Goal: Task Accomplishment & Management: Complete application form

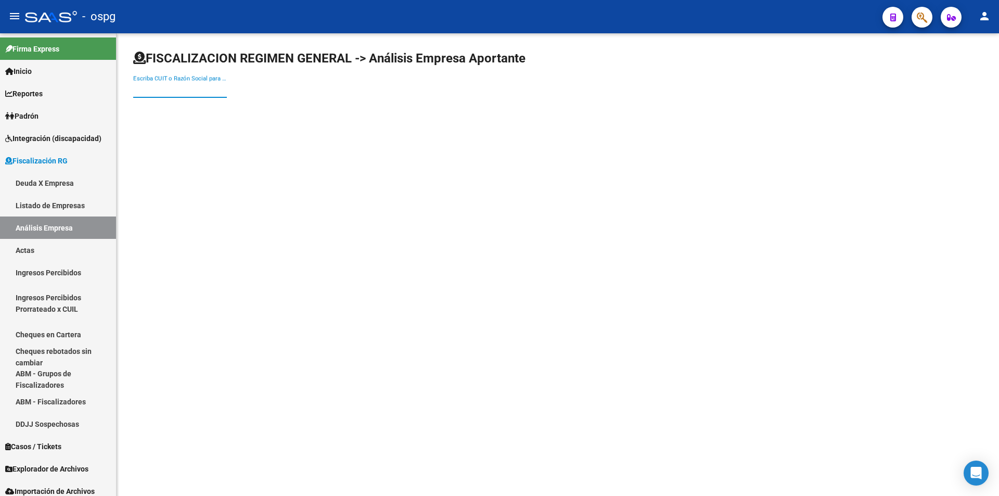
click at [190, 88] on input "Escriba CUIT o Razón Social para buscar" at bounding box center [180, 89] width 94 height 9
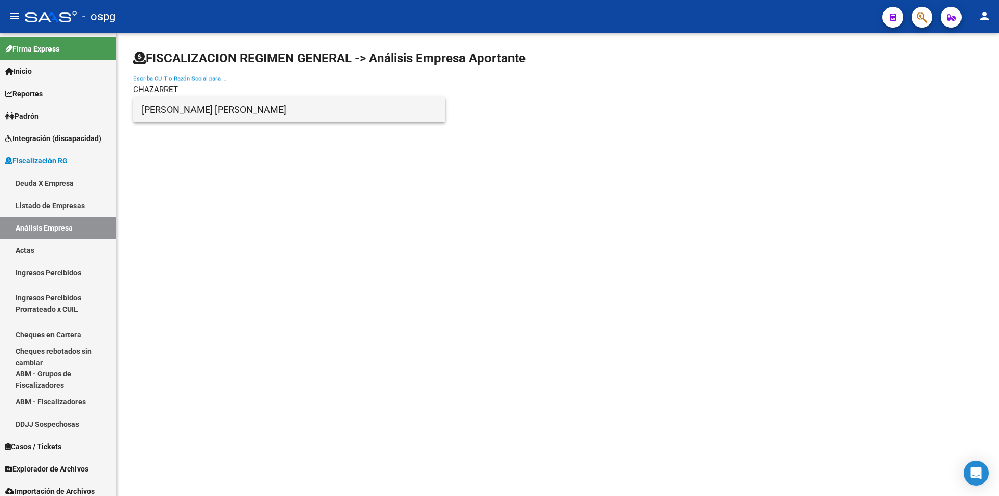
type input "CHAZARRET"
click at [177, 106] on span "[PERSON_NAME] [PERSON_NAME]" at bounding box center [288, 109] width 295 height 25
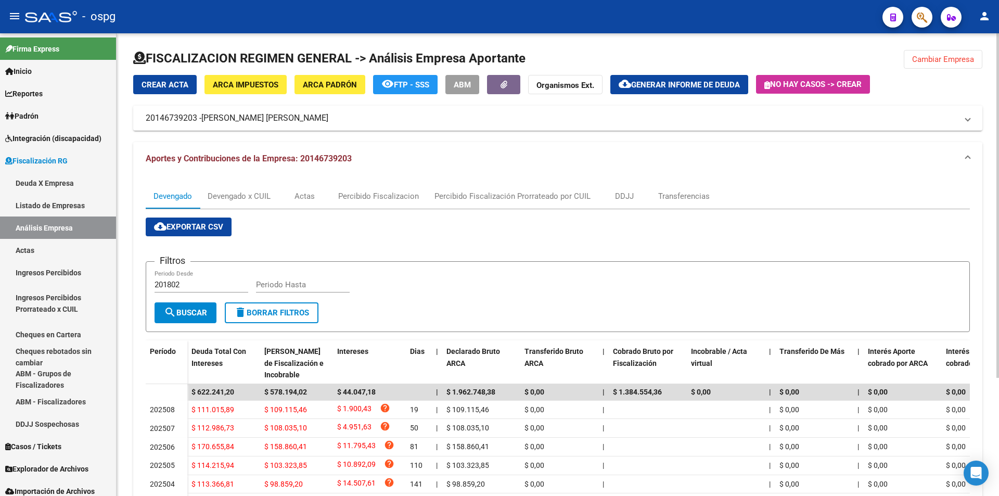
click at [163, 86] on span "Crear Acta" at bounding box center [164, 84] width 47 height 9
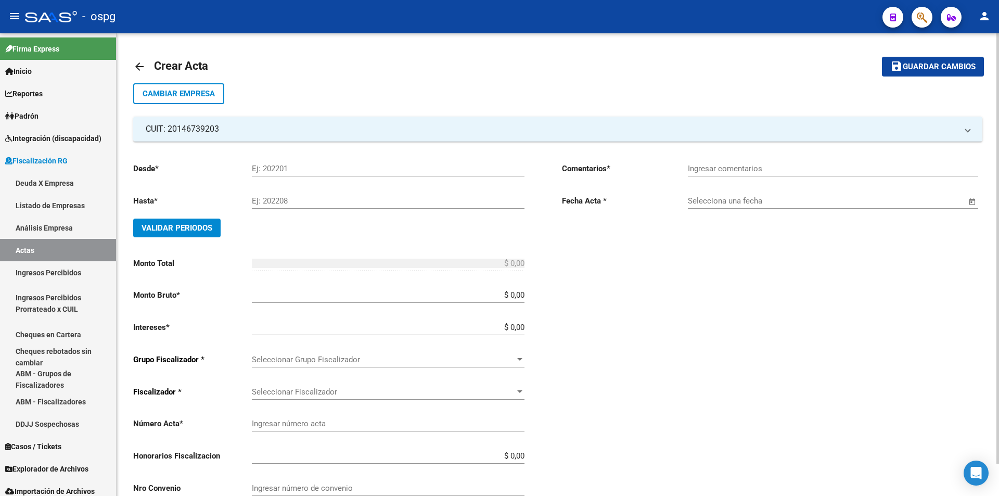
click at [330, 169] on input "Ej: 202201" at bounding box center [388, 168] width 273 height 9
type input "202504"
click at [321, 198] on input "Ej: 202208" at bounding box center [388, 200] width 273 height 9
type input "202506"
click at [178, 235] on button "Validar Periodos" at bounding box center [176, 227] width 87 height 19
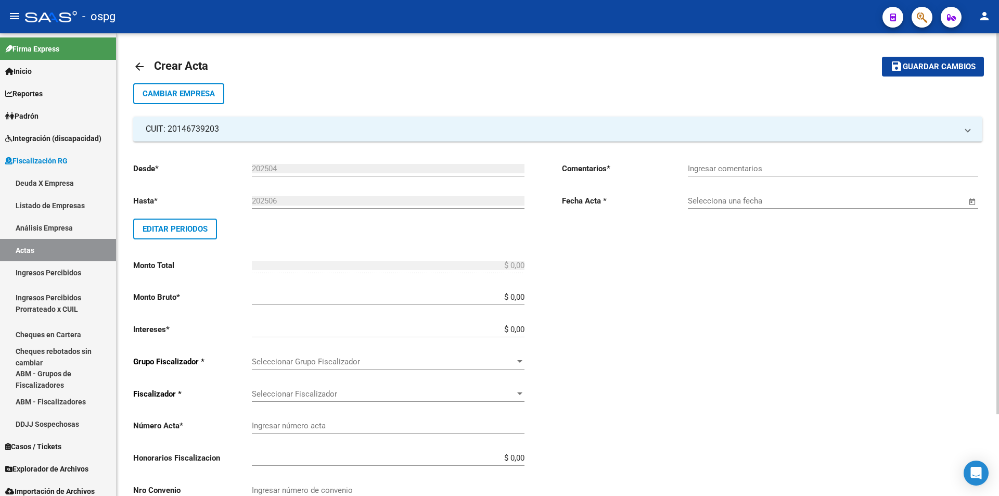
click at [722, 163] on div "Ingresar comentarios" at bounding box center [833, 165] width 290 height 22
type input "r"
type input "Recibos 43188, 43250 y 43328"
click at [973, 199] on span "Open calendar" at bounding box center [972, 201] width 25 height 25
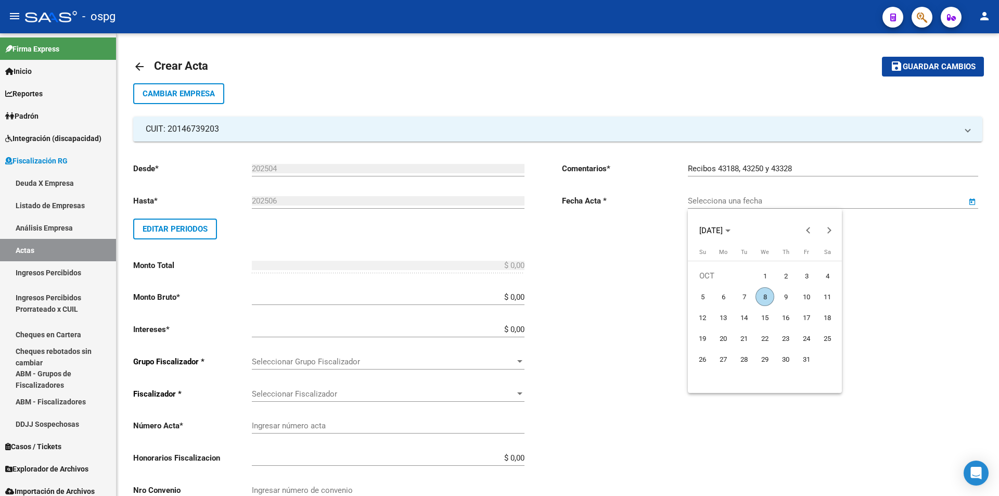
click at [765, 295] on span "8" at bounding box center [764, 296] width 19 height 19
type input "[DATE]"
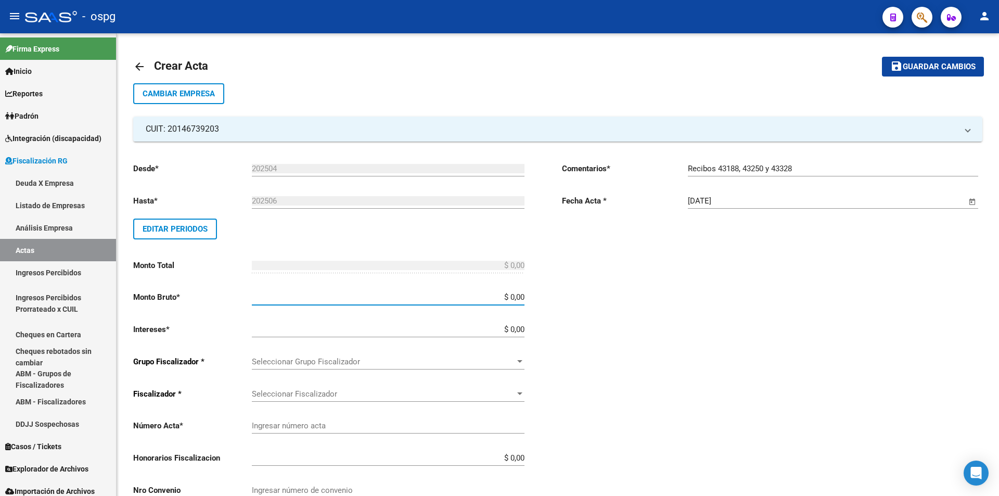
click at [523, 298] on input "$ 0,00" at bounding box center [388, 296] width 273 height 9
type input "$ 361.043,46"
click at [523, 327] on input "$ 0,00" at bounding box center [388, 329] width 273 height 9
type input "$ 28.956,54"
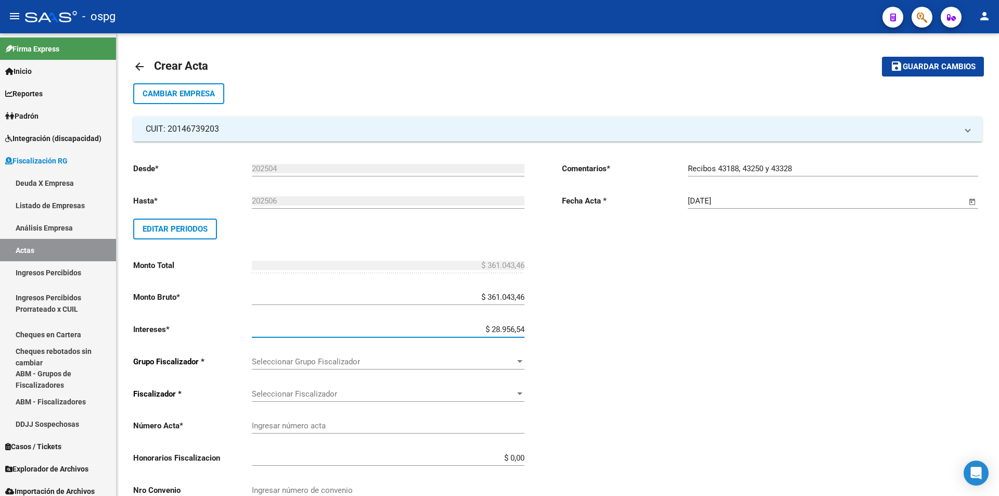
type input "$ 390.000,00"
click at [553, 321] on div "Desde * 202504 Ej: 202201 Hasta * 202506 Ej: 202208 Editar Periodos Monto Total…" at bounding box center [343, 362] width 420 height 416
click at [518, 363] on div at bounding box center [519, 361] width 9 height 8
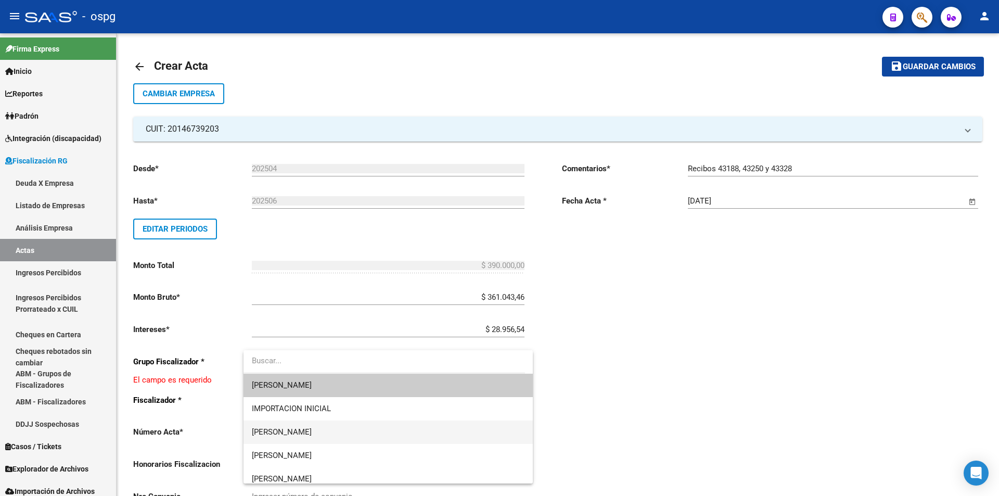
click at [450, 433] on span "[PERSON_NAME]" at bounding box center [388, 431] width 273 height 23
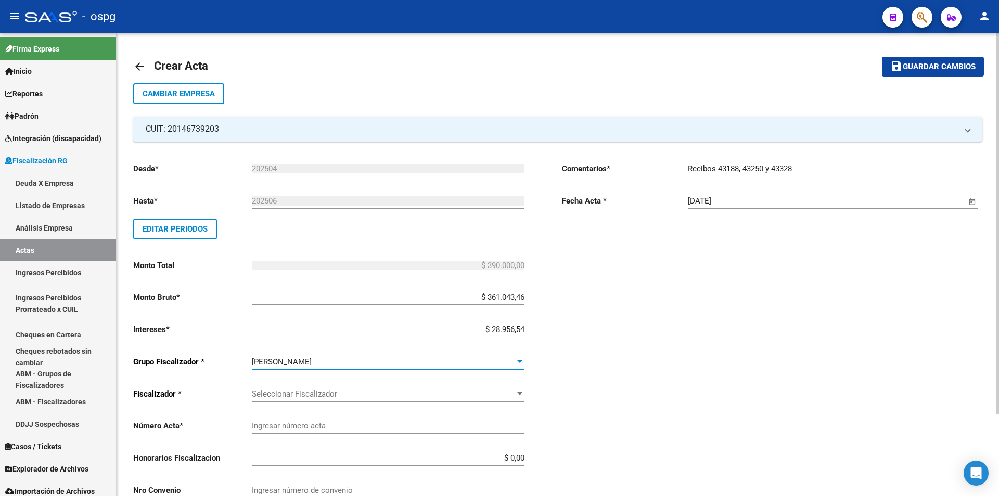
click at [520, 391] on div at bounding box center [519, 394] width 9 height 8
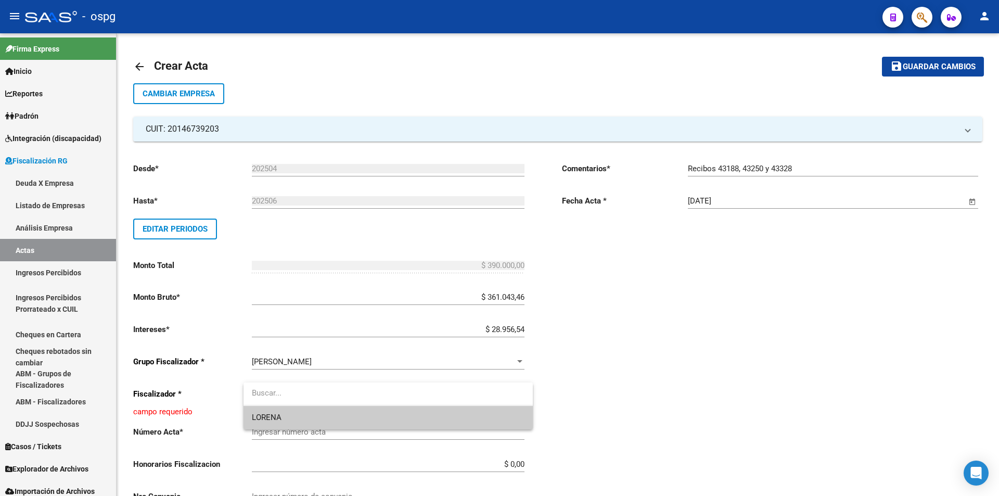
click at [496, 412] on span "LORENA" at bounding box center [388, 417] width 273 height 23
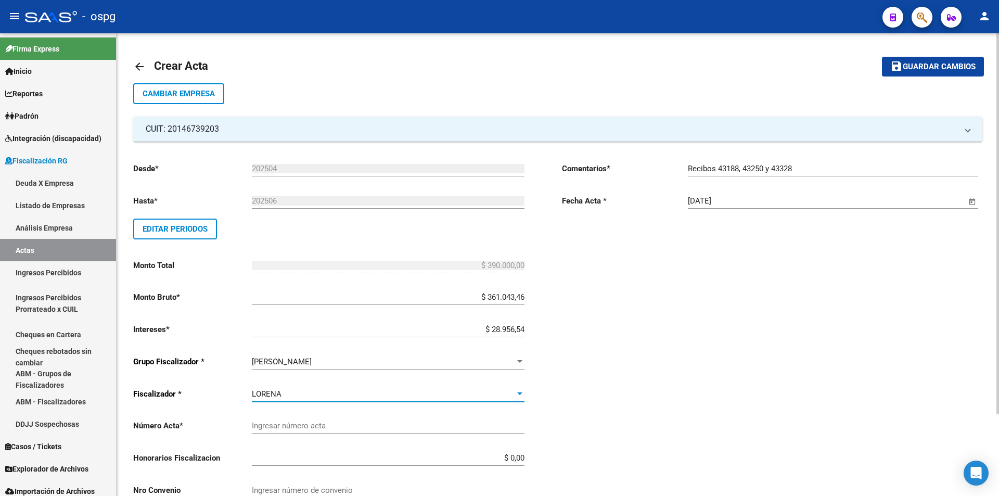
click at [328, 424] on input "Ingresar número acta" at bounding box center [388, 425] width 273 height 9
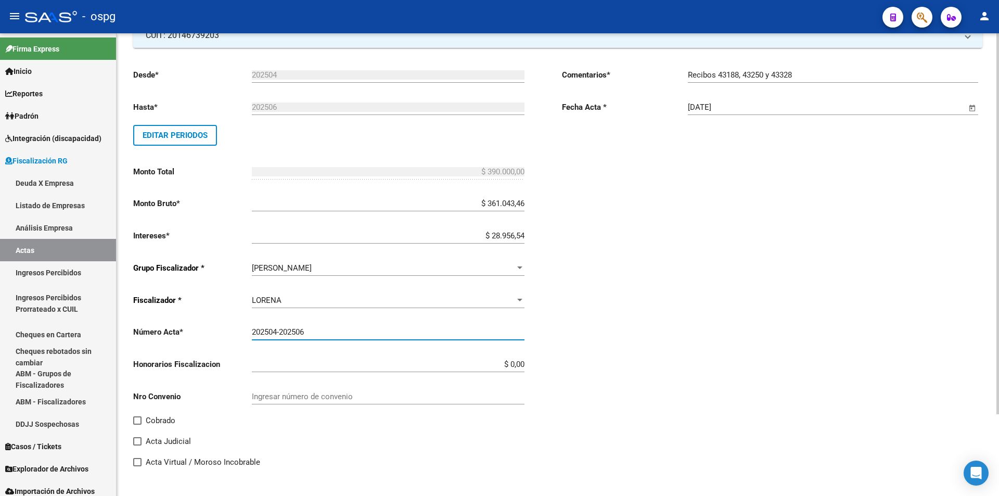
scroll to position [99, 0]
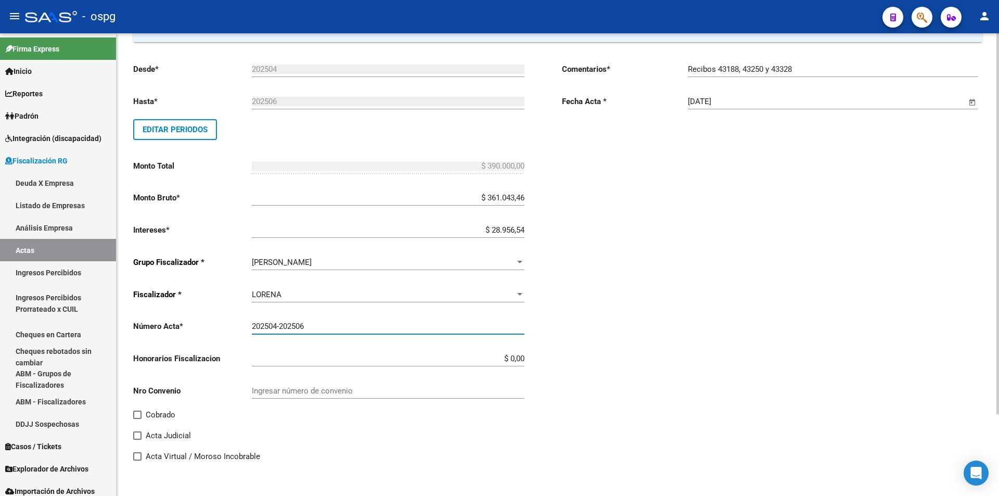
type input "202504-202506"
click at [132, 414] on div "arrow_back Crear Acta save Guardar cambios Cambiar Empresa CUIT: 20146739203 Ra…" at bounding box center [558, 215] width 882 height 562
click at [134, 413] on span at bounding box center [137, 414] width 8 height 8
click at [137, 419] on input "Cobrado" at bounding box center [137, 419] width 1 height 1
checkbox input "true"
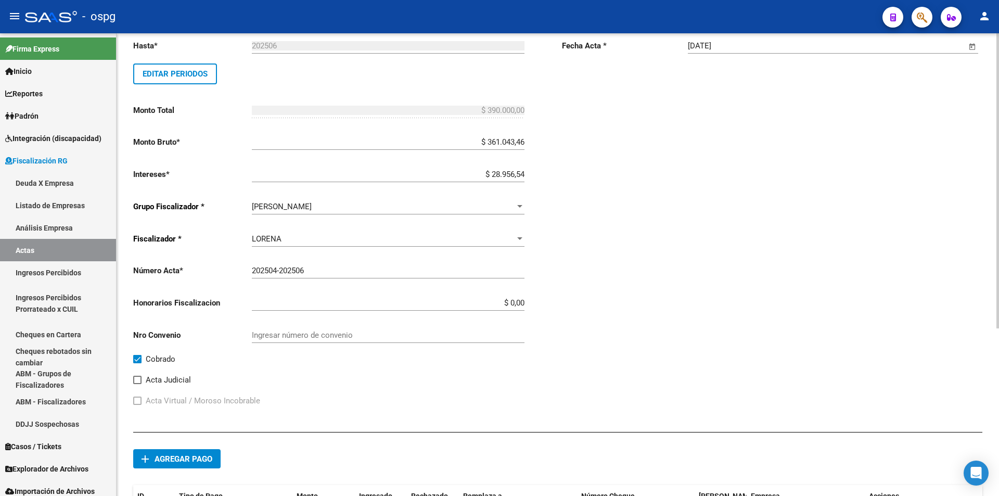
scroll to position [255, 0]
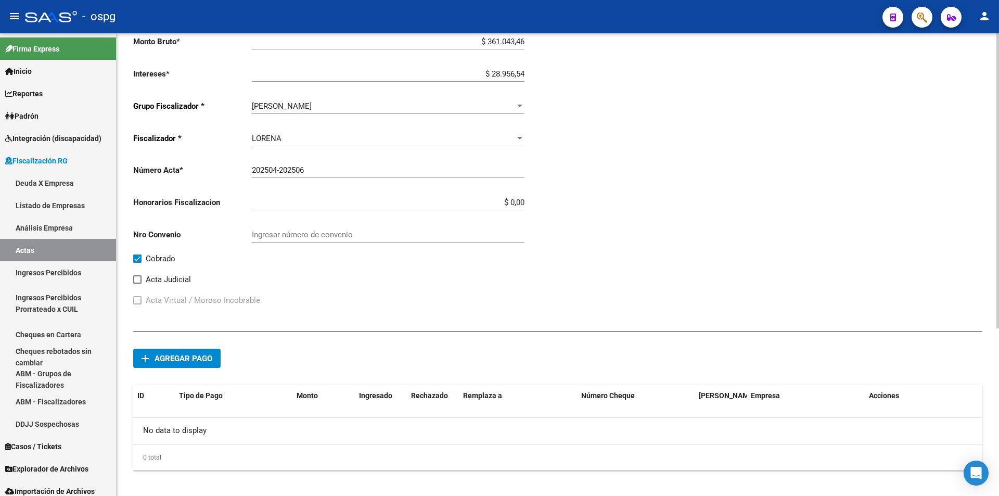
click at [210, 359] on span "Agregar pago" at bounding box center [183, 358] width 58 height 9
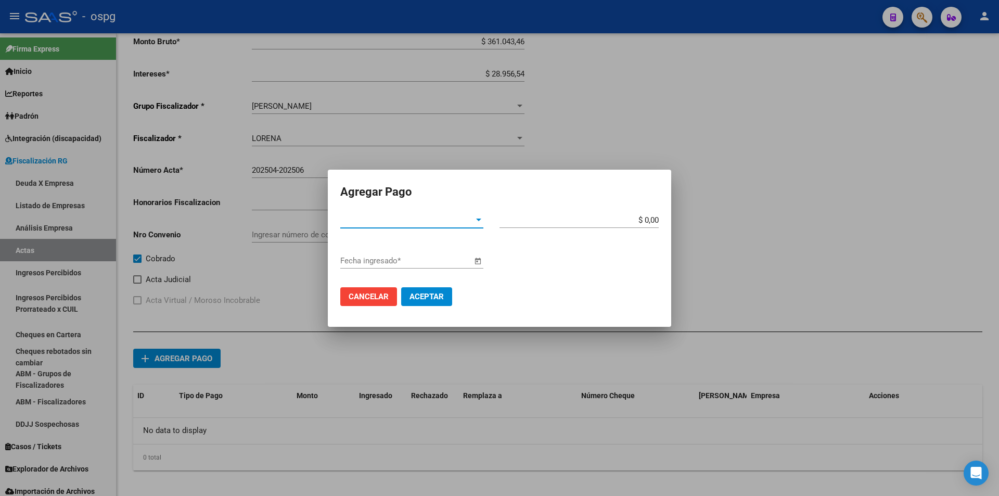
click at [478, 224] on div "Tipo de Pago *" at bounding box center [411, 219] width 143 height 9
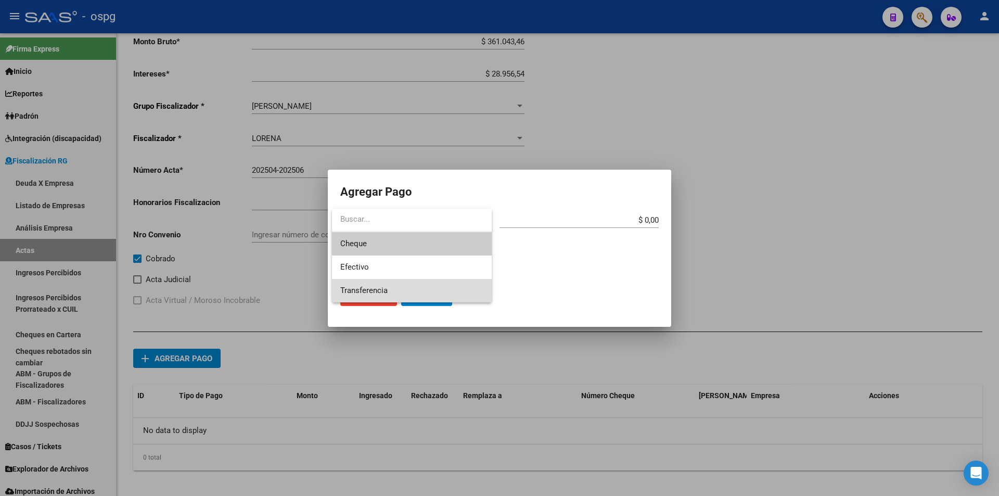
click at [456, 283] on span "Transferencia" at bounding box center [411, 290] width 143 height 23
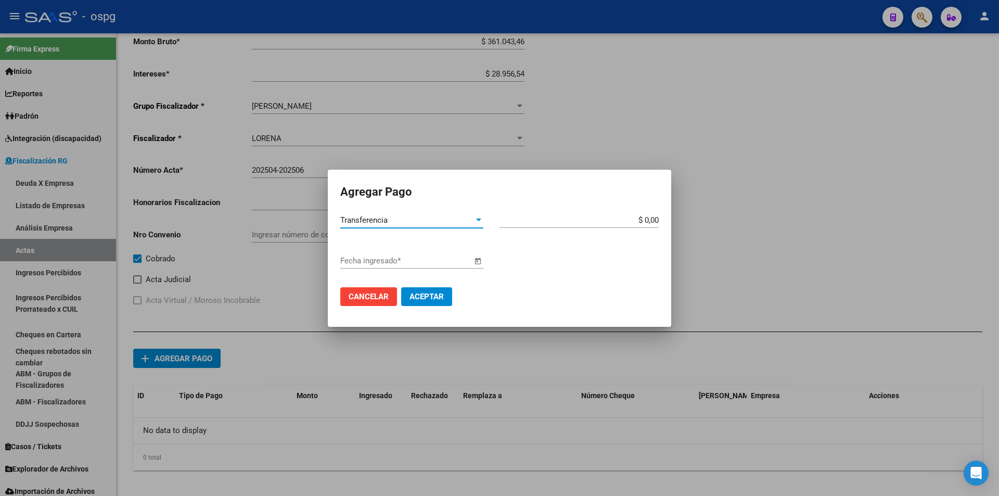
click at [481, 260] on span "Open calendar" at bounding box center [477, 261] width 25 height 25
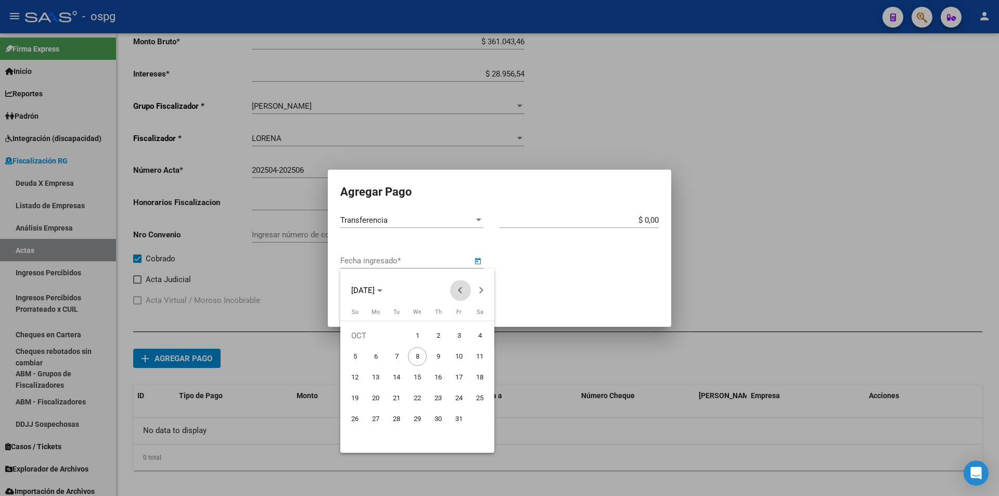
click at [462, 287] on button "Previous month" at bounding box center [460, 290] width 21 height 21
click at [397, 372] on span "12" at bounding box center [396, 377] width 19 height 19
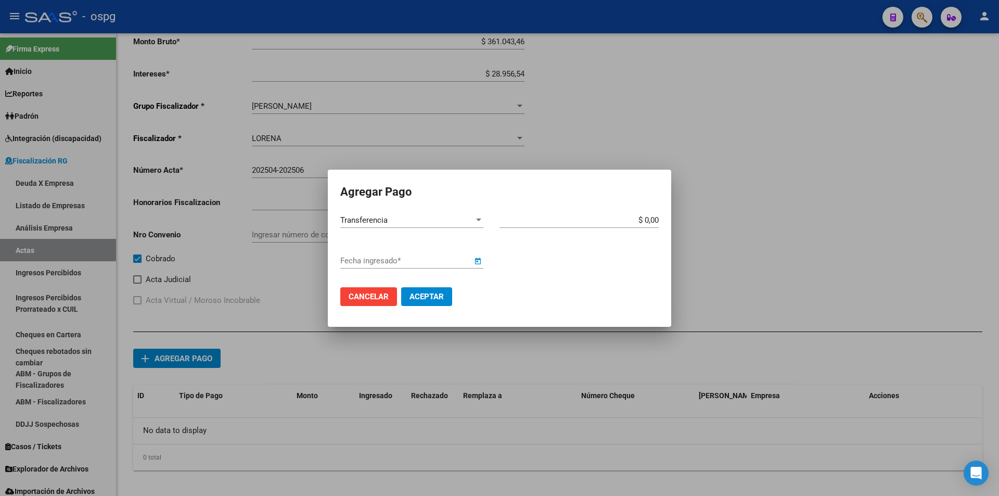
type input "[DATE]"
click at [658, 219] on input "$ 0,00" at bounding box center [578, 219] width 159 height 9
type input "$ 80.000,00"
click at [439, 298] on span "Aceptar" at bounding box center [426, 296] width 34 height 9
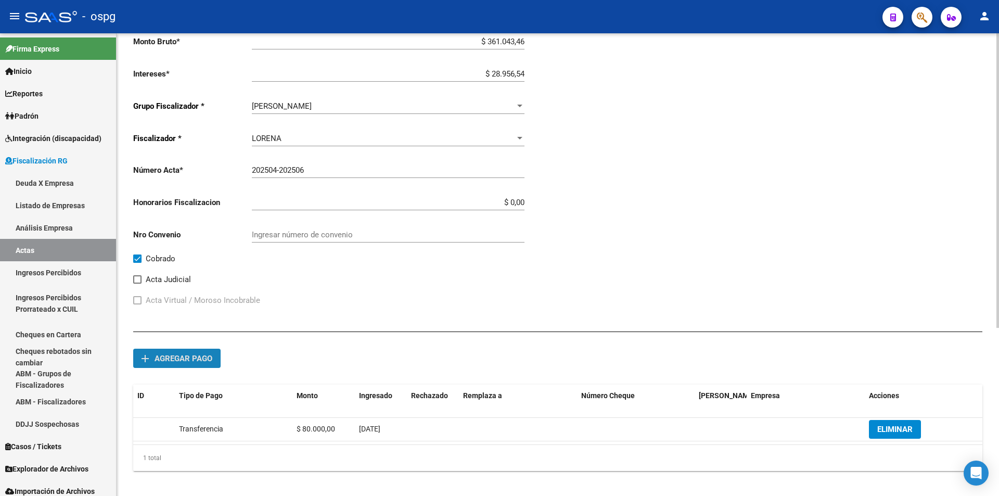
click at [199, 356] on span "Agregar pago" at bounding box center [183, 358] width 58 height 9
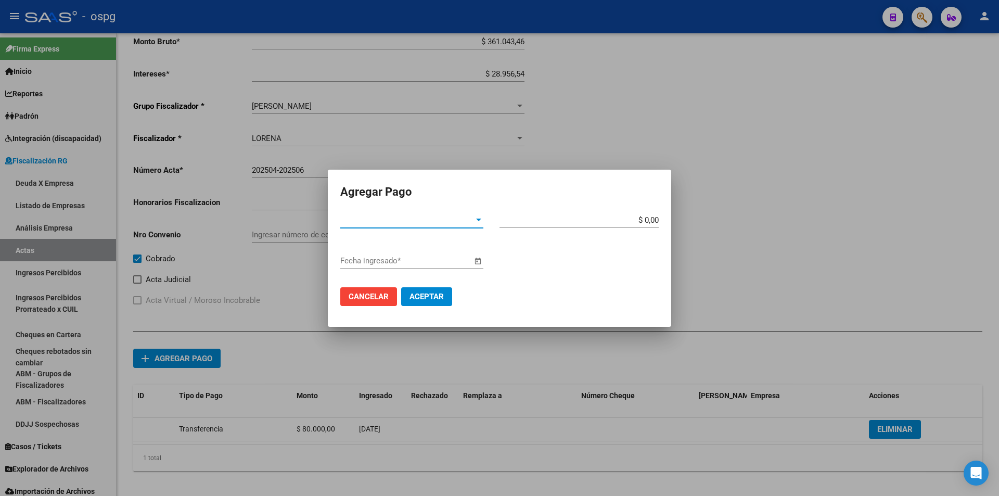
click at [479, 222] on div at bounding box center [478, 220] width 9 height 8
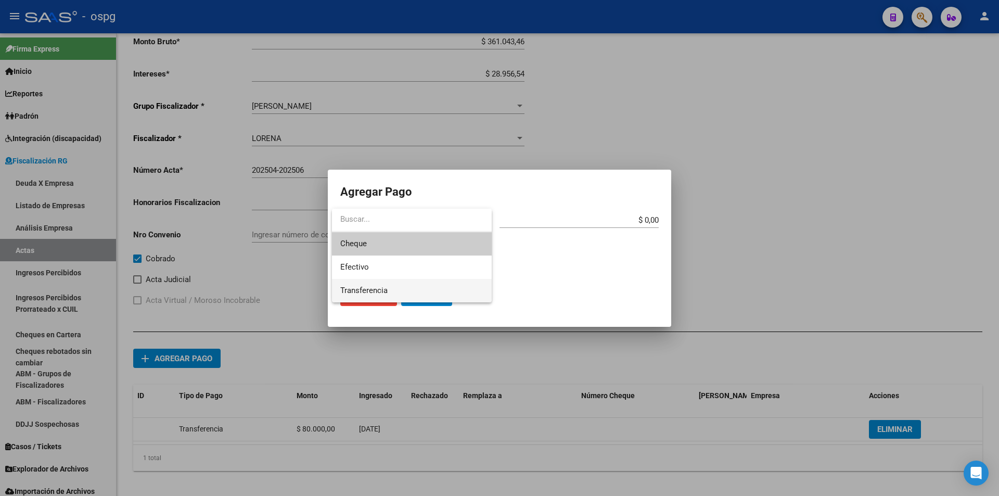
click at [446, 287] on span "Transferencia" at bounding box center [411, 290] width 143 height 23
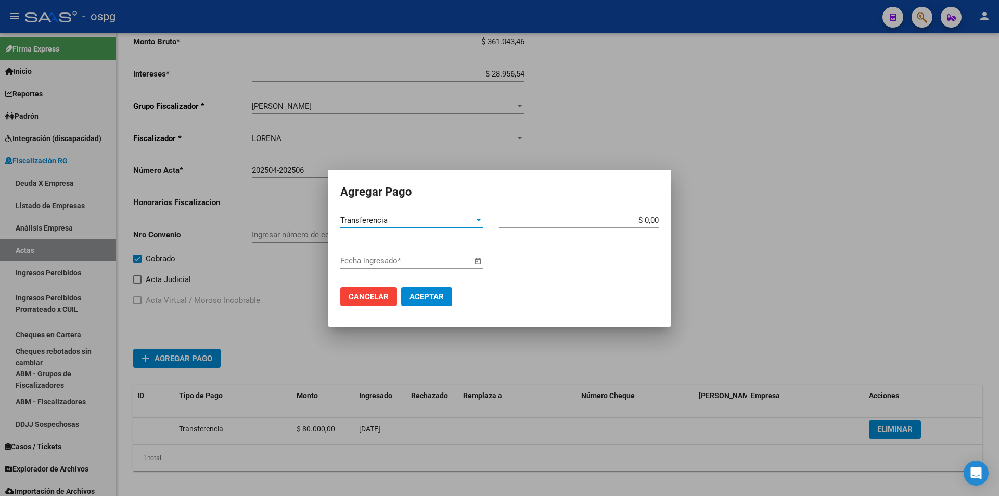
click at [658, 220] on input "$ 0,00" at bounding box center [578, 219] width 159 height 9
type input "$ 150.000,00"
click at [475, 260] on span "Open calendar" at bounding box center [477, 261] width 25 height 25
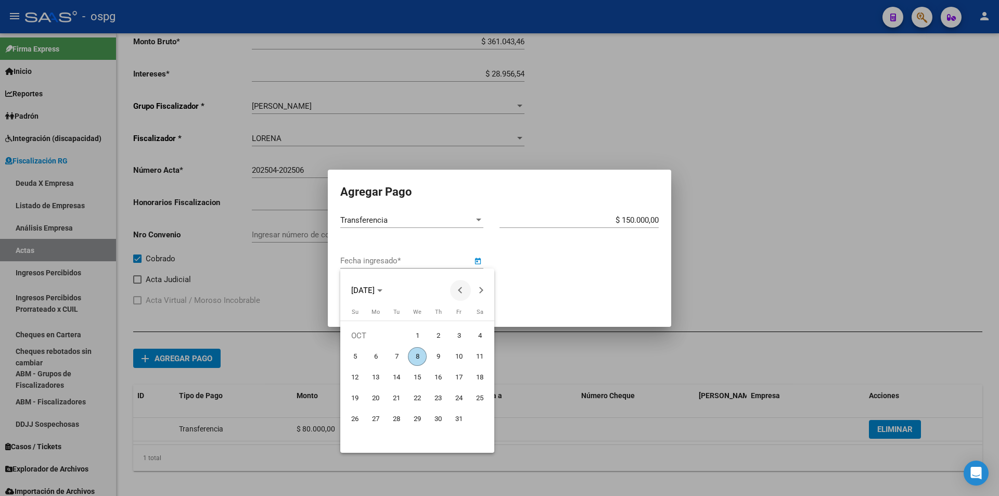
click at [460, 288] on button "Previous month" at bounding box center [460, 290] width 21 height 21
click at [462, 354] on span "5" at bounding box center [458, 356] width 19 height 19
type input "[DATE]"
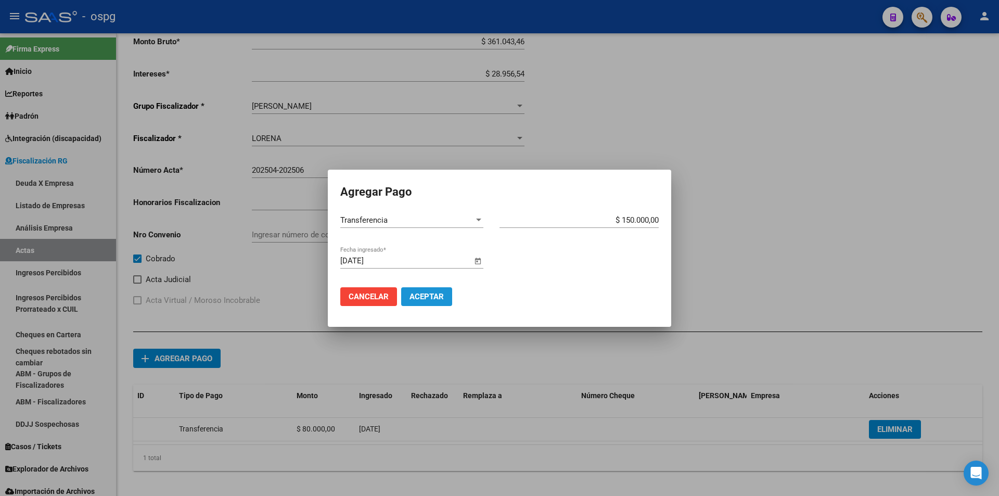
click at [444, 298] on button "Aceptar" at bounding box center [426, 296] width 51 height 19
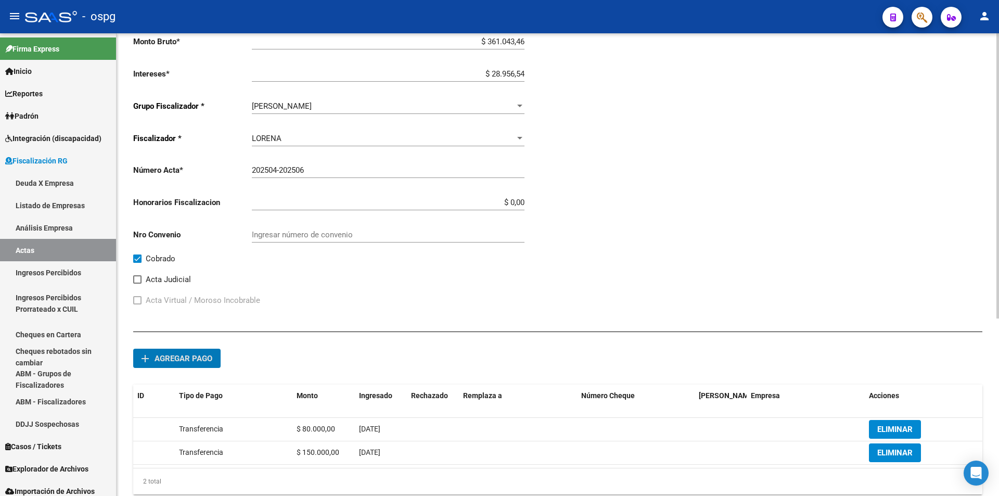
click at [199, 356] on span "Agregar pago" at bounding box center [183, 358] width 58 height 9
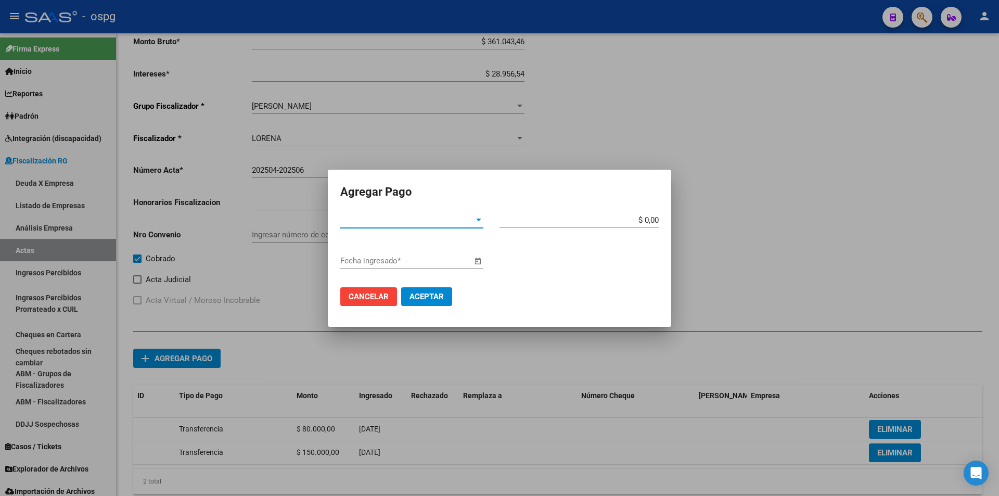
click at [474, 222] on div at bounding box center [478, 220] width 9 height 8
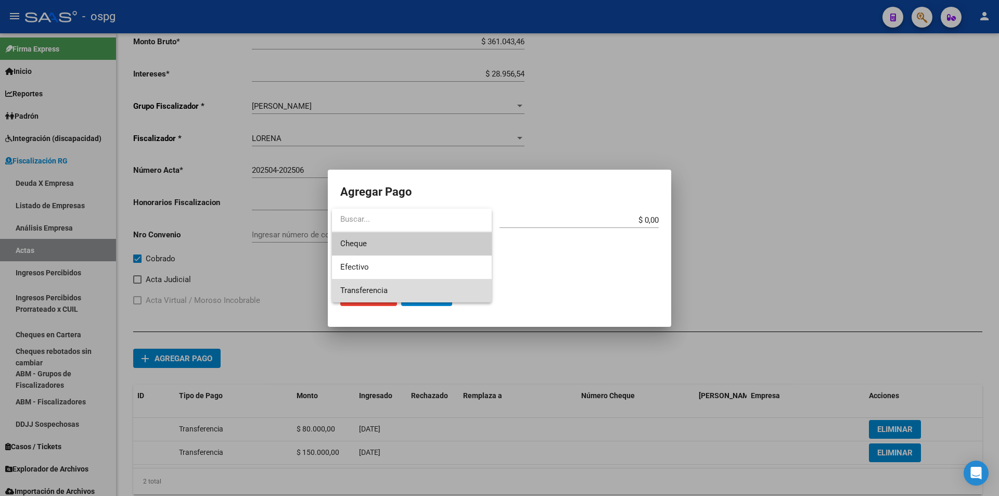
click at [454, 286] on span "Transferencia" at bounding box center [411, 290] width 143 height 23
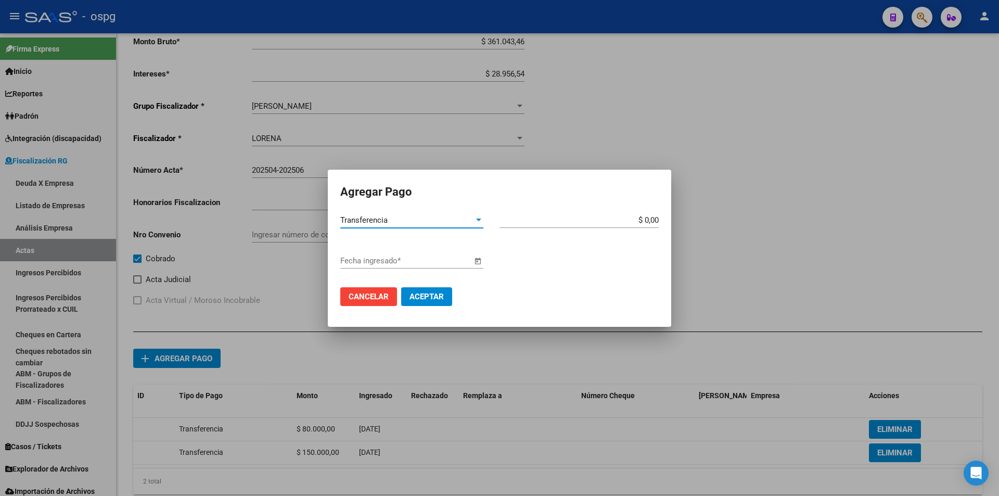
click at [479, 263] on span "Open calendar" at bounding box center [477, 261] width 25 height 25
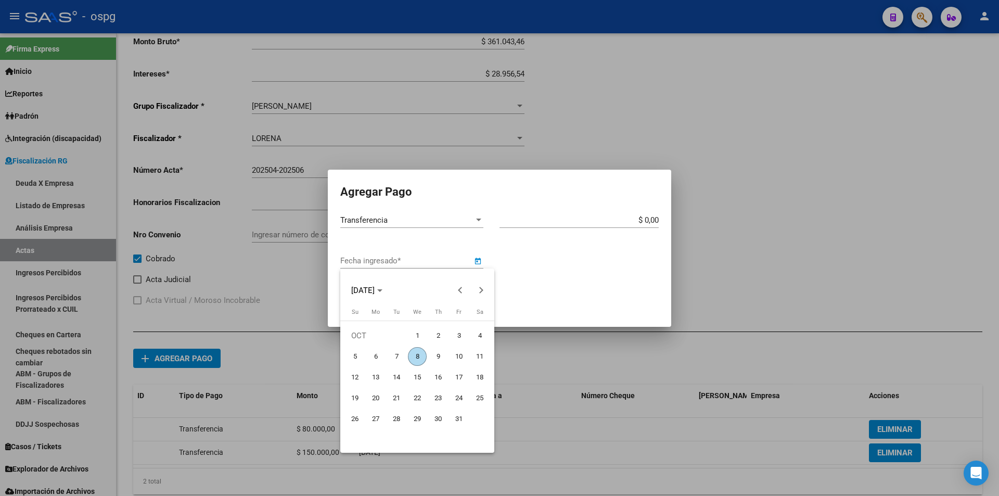
click at [398, 354] on span "7" at bounding box center [396, 356] width 19 height 19
type input "[DATE]"
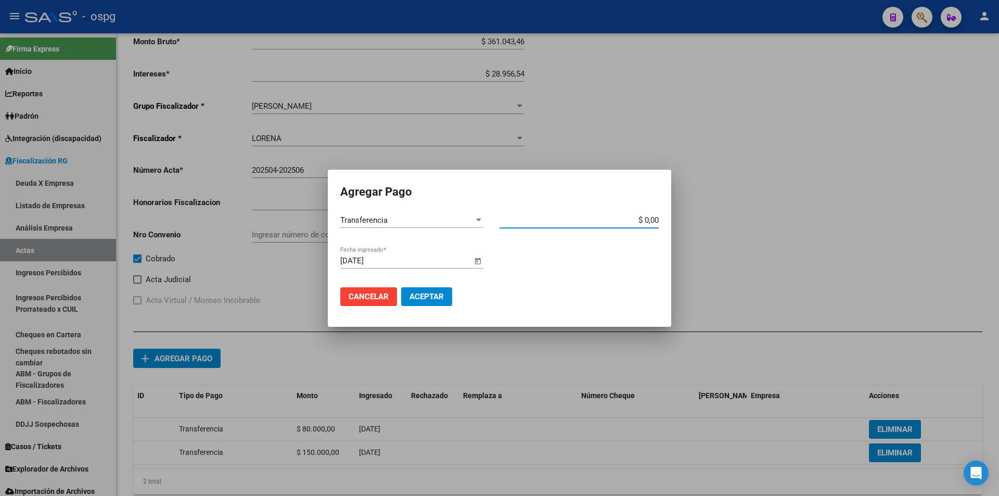
click at [658, 220] on input "$ 0,00" at bounding box center [578, 219] width 159 height 9
type input "$ 160.000,00"
click at [433, 295] on span "Aceptar" at bounding box center [426, 296] width 34 height 9
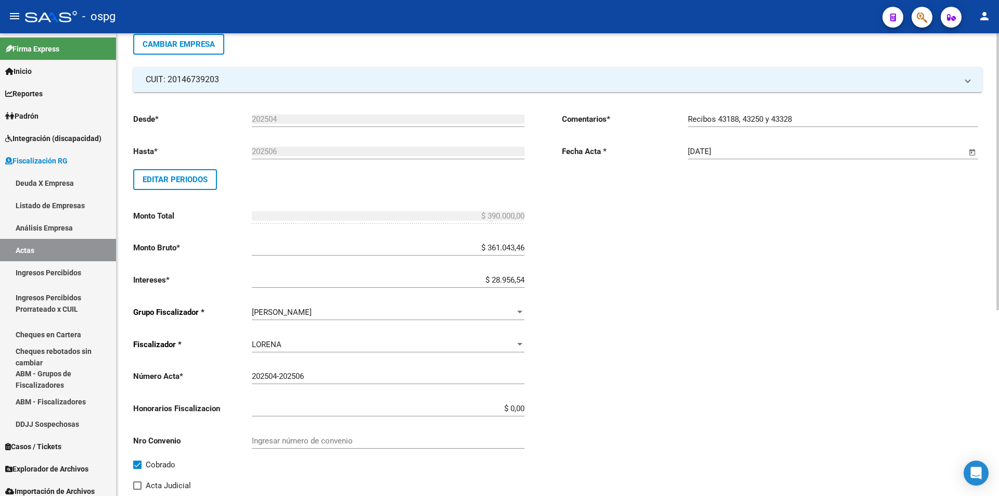
scroll to position [0, 0]
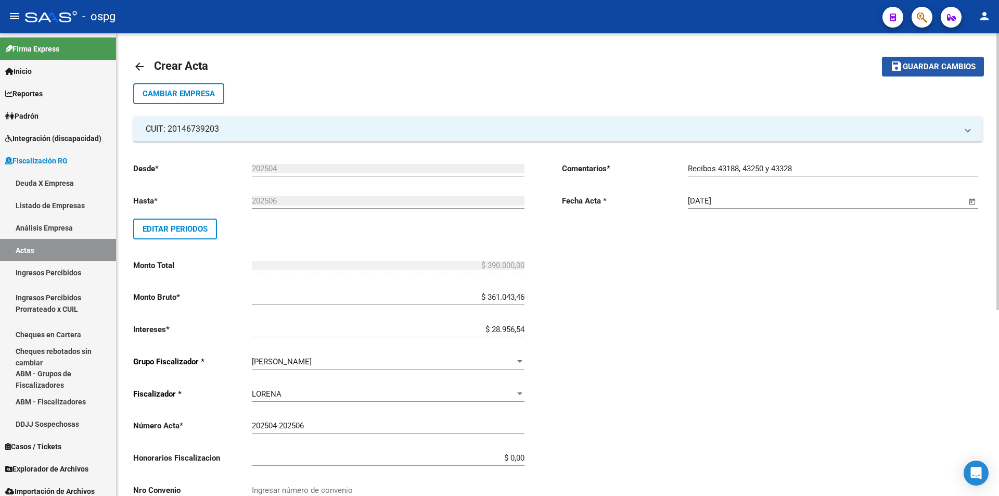
click at [923, 66] on span "Guardar cambios" at bounding box center [939, 66] width 73 height 9
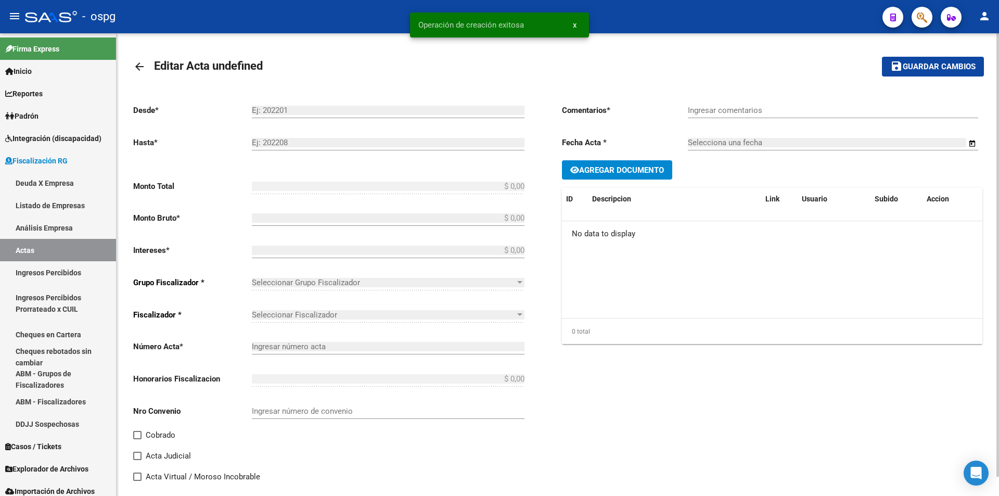
type input "202504"
type input "202506"
type input "$ 390.000,00"
type input "$ 361.043,46"
type input "$ 28.956,54"
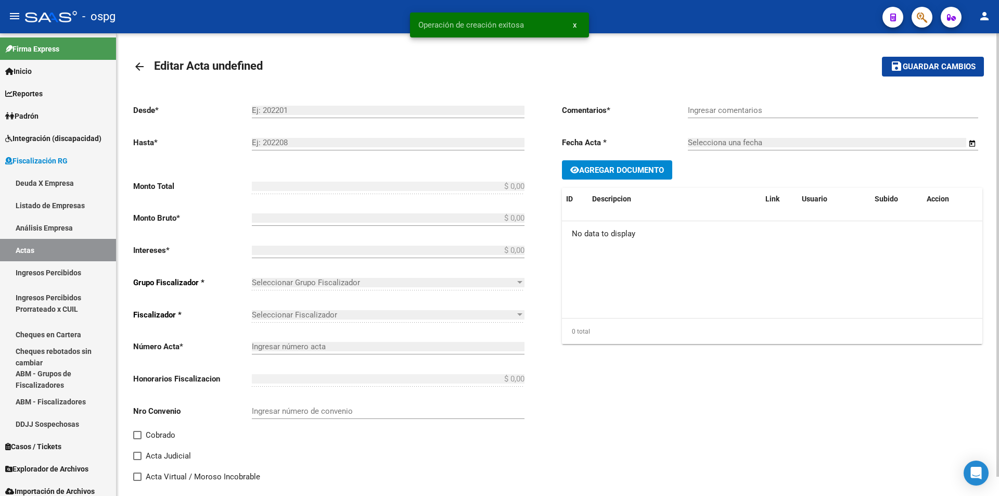
type input "202504-202506"
checkbox input "true"
type input "Recibos 43188, 43250 y 43328"
type input "[DATE]"
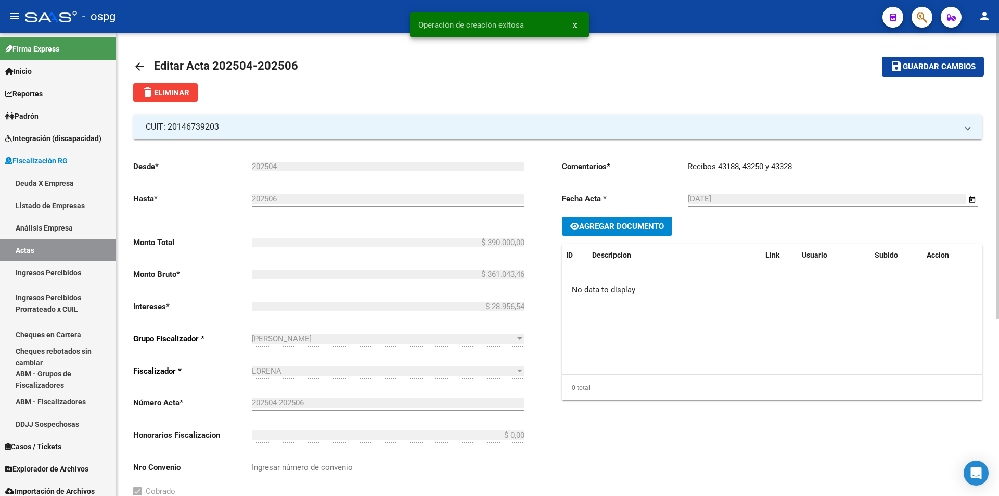
click at [650, 224] on span "Agregar Documento" at bounding box center [621, 226] width 85 height 9
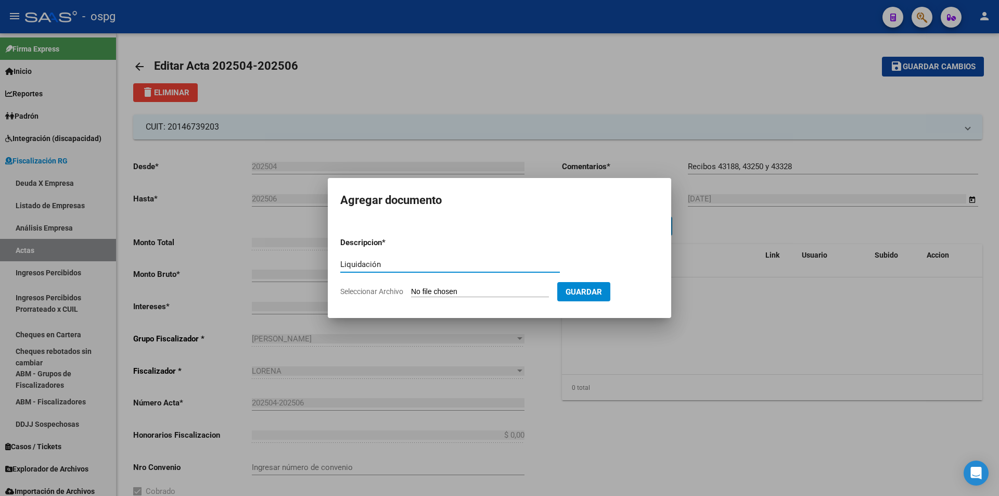
type input "Liquidación"
click at [468, 290] on input "Seleccionar Archivo" at bounding box center [480, 292] width 138 height 10
type input "C:\fakepath\[PERSON_NAME] Aldo 1.pdf"
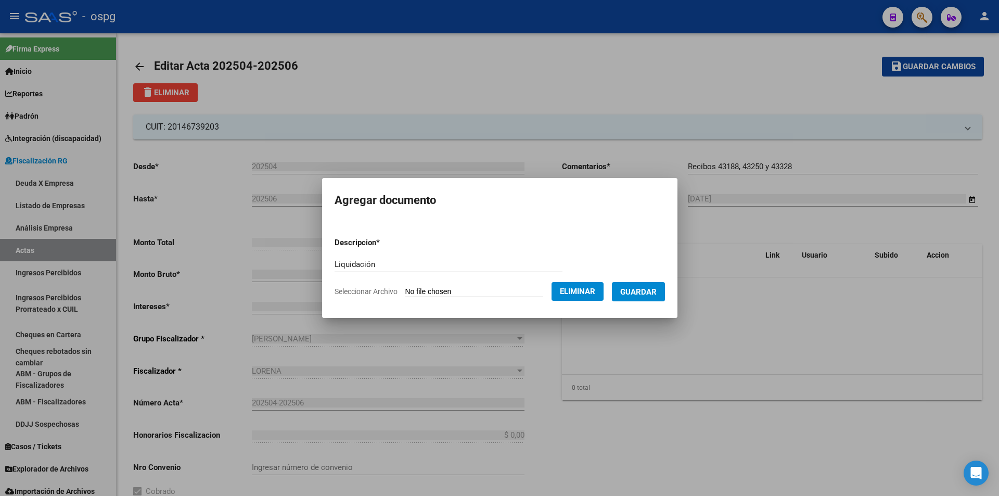
click at [653, 292] on span "Guardar" at bounding box center [638, 291] width 36 height 9
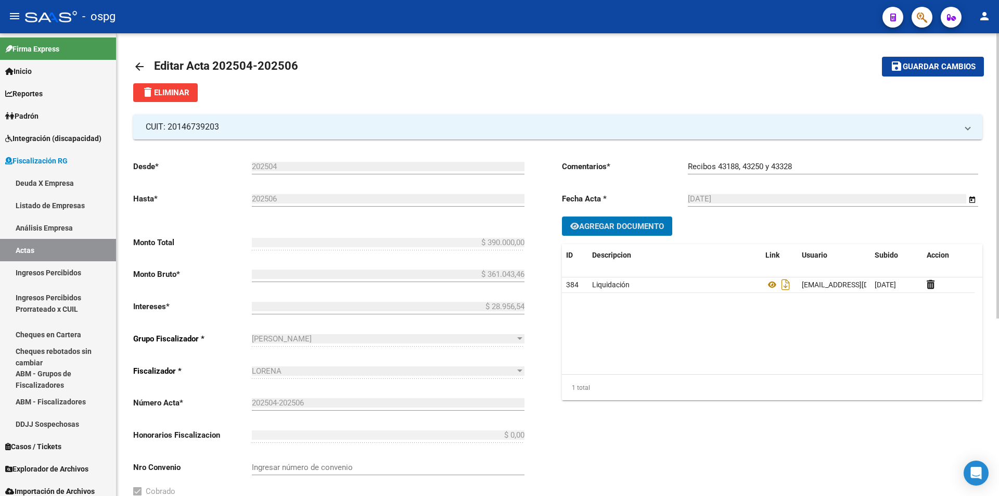
click at [926, 65] on span "Guardar cambios" at bounding box center [939, 66] width 73 height 9
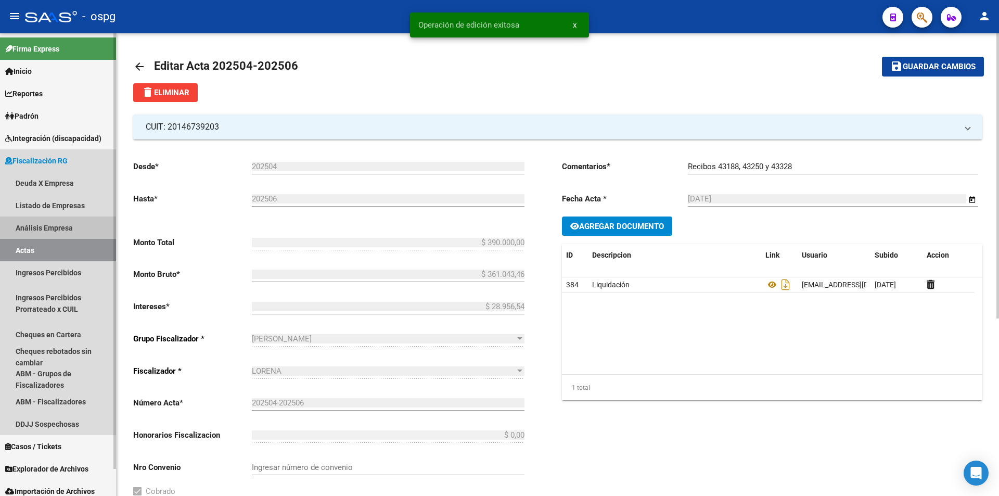
click at [54, 228] on link "Análisis Empresa" at bounding box center [58, 227] width 116 height 22
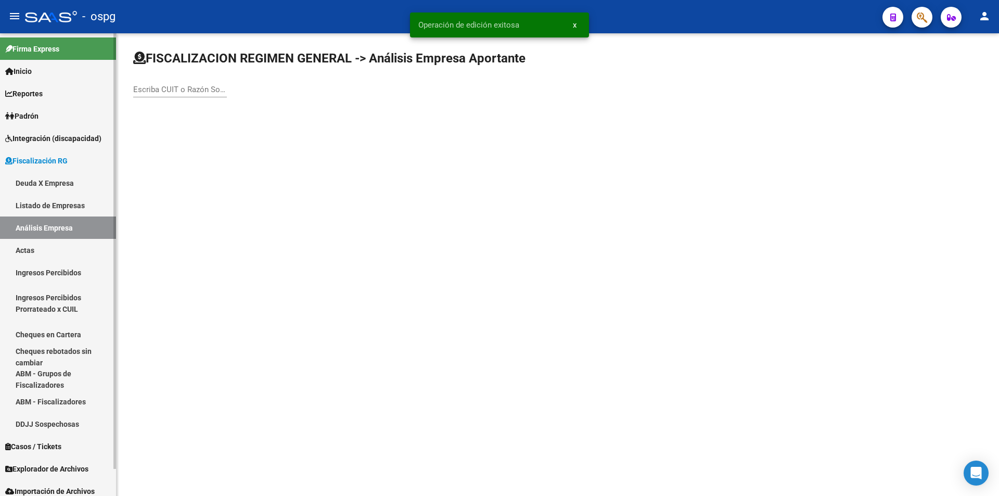
click at [44, 251] on link "Actas" at bounding box center [58, 250] width 116 height 22
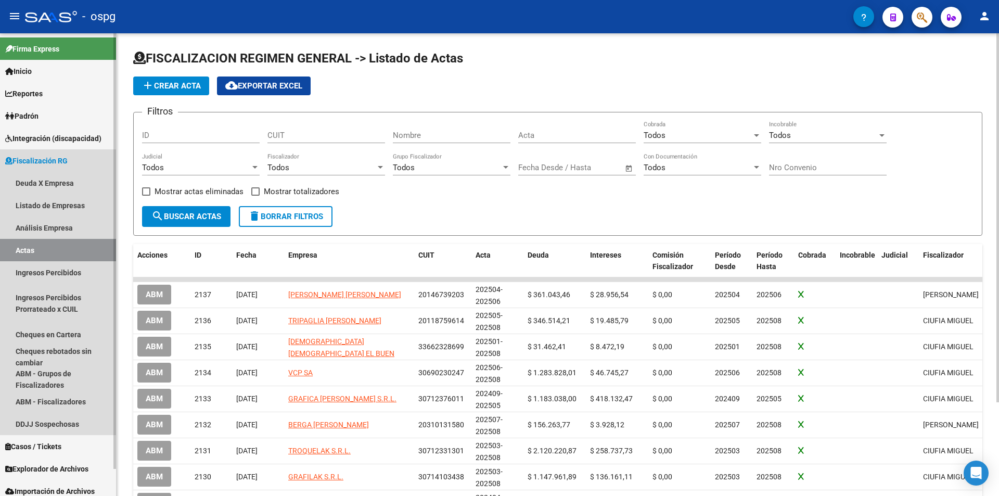
click at [33, 248] on link "Actas" at bounding box center [58, 250] width 116 height 22
click at [61, 227] on link "Análisis Empresa" at bounding box center [58, 227] width 116 height 22
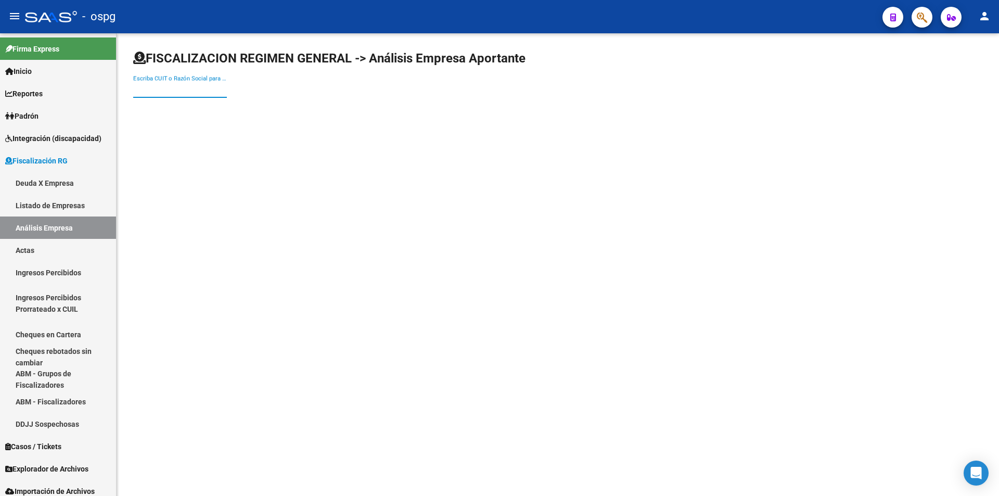
click at [199, 92] on input "Escriba CUIT o Razón Social para buscar" at bounding box center [180, 89] width 94 height 9
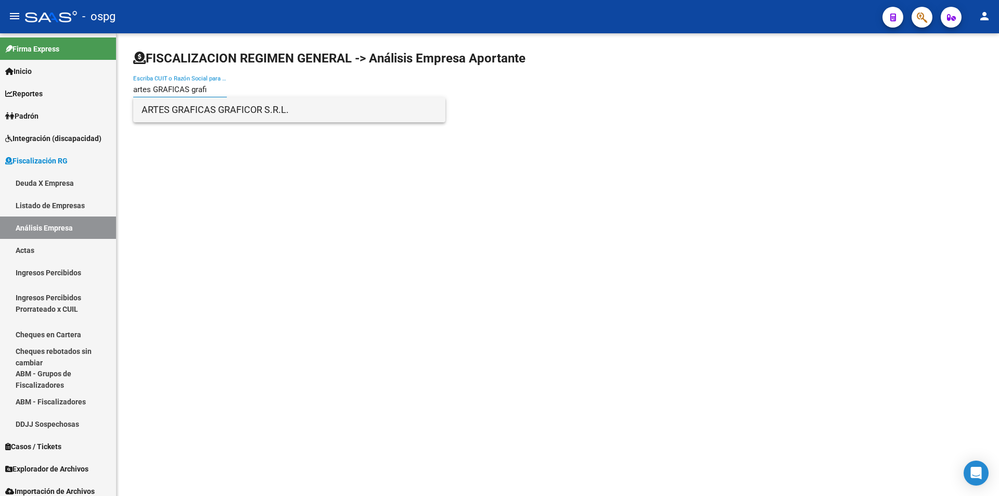
type input "artes GRAFICAS grafi"
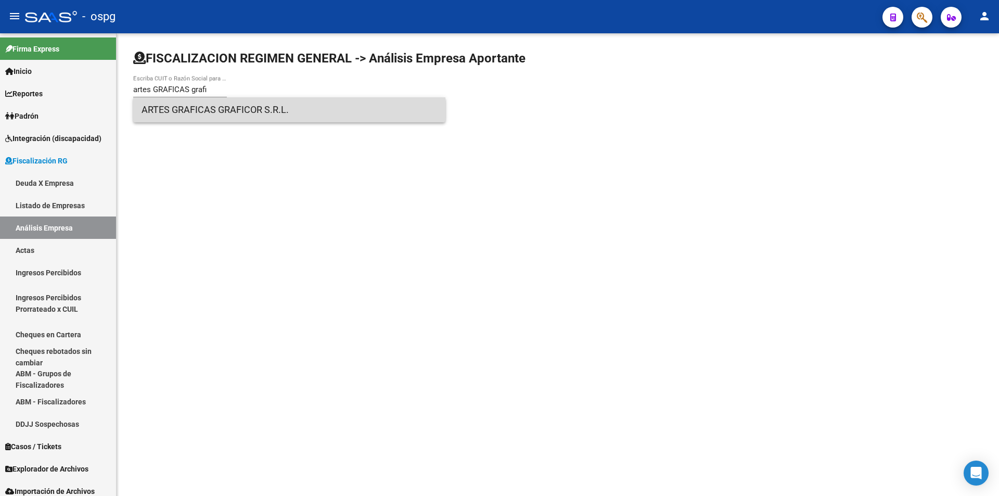
click at [207, 106] on span "ARTES GRAFICAS GRAFICOR S.R.L." at bounding box center [288, 109] width 295 height 25
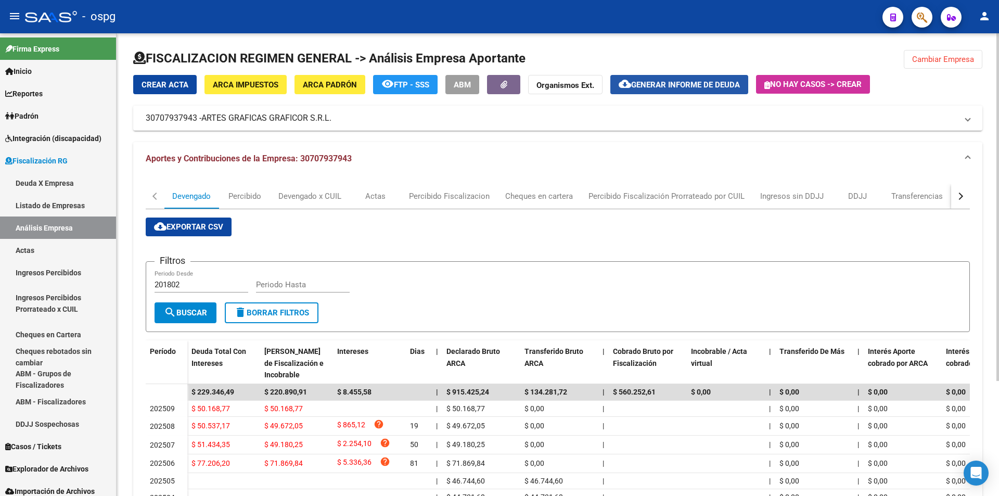
click at [700, 83] on span "Generar informe de deuda" at bounding box center [685, 84] width 109 height 9
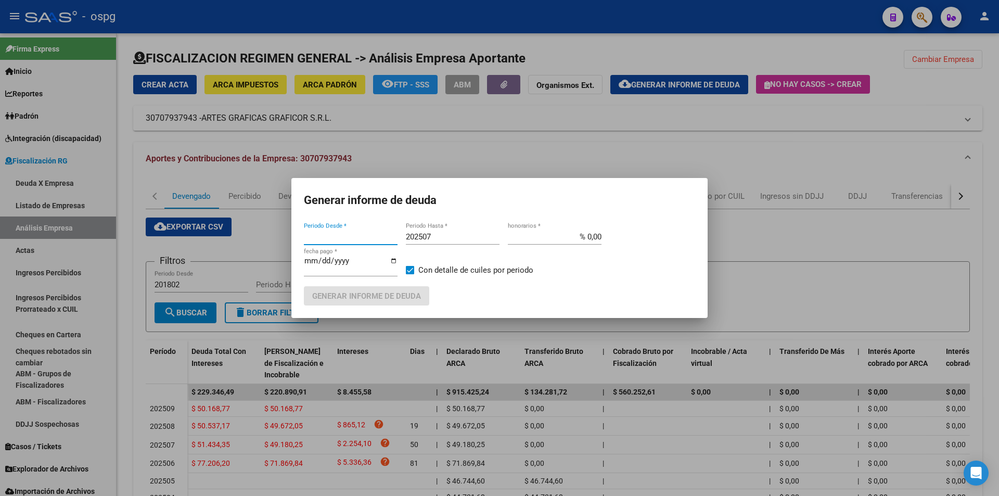
type input "202504"
click at [458, 236] on input "202507" at bounding box center [453, 236] width 94 height 9
type input "202509"
click at [404, 292] on span "Generar informe de deuda" at bounding box center [366, 295] width 109 height 9
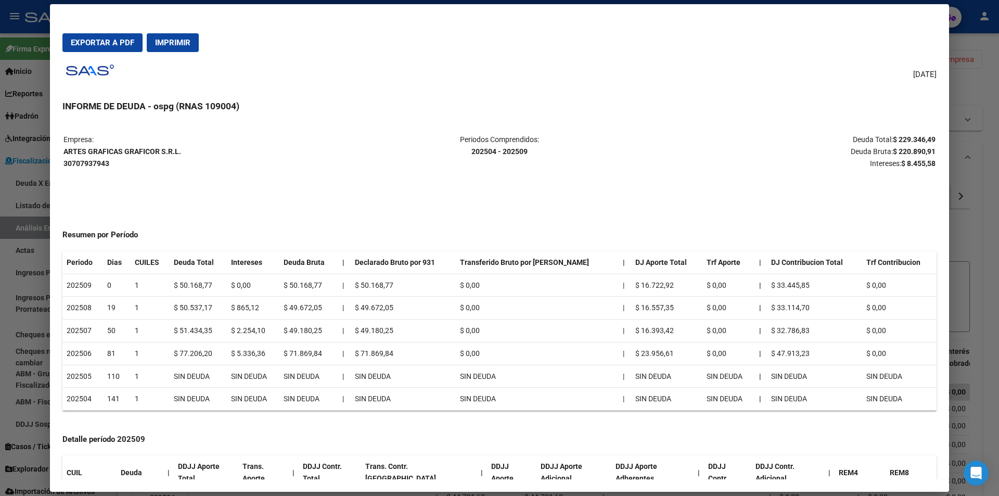
click at [184, 41] on span "Imprimir" at bounding box center [172, 42] width 35 height 9
click at [989, 267] on div at bounding box center [499, 248] width 999 height 496
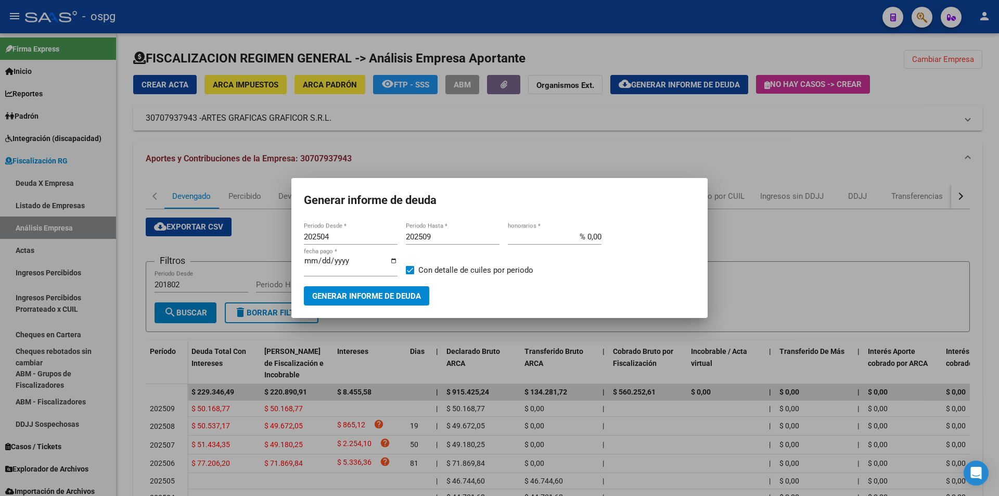
click at [884, 148] on div at bounding box center [499, 248] width 999 height 496
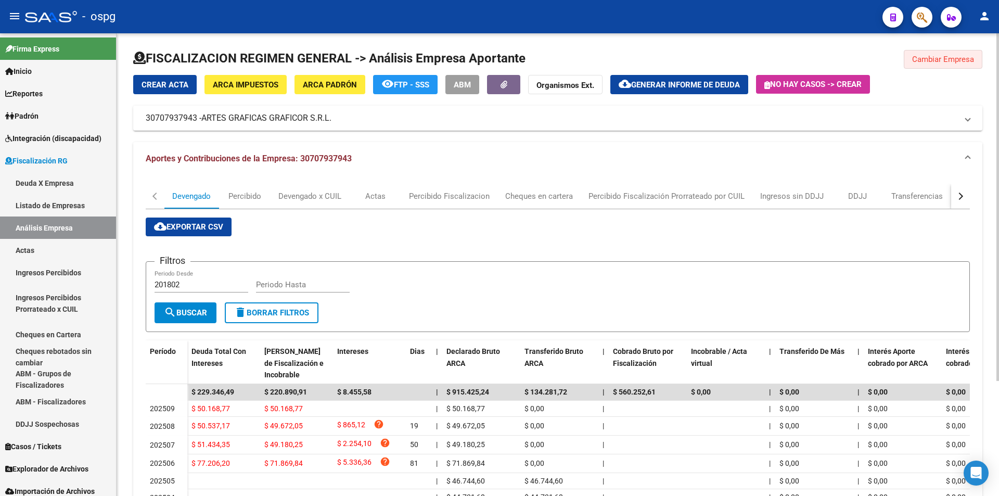
click at [956, 61] on span "Cambiar Empresa" at bounding box center [943, 59] width 62 height 9
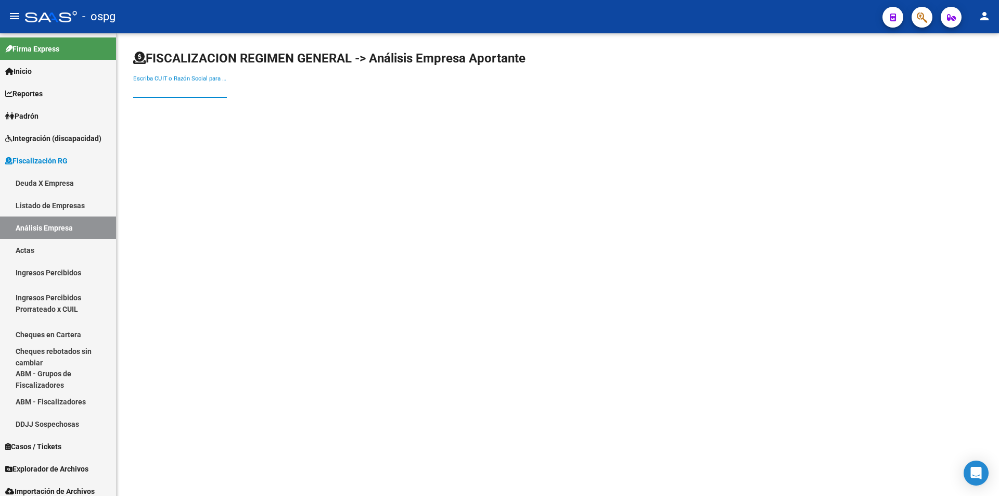
click at [197, 93] on input "Escriba CUIT o Razón Social para buscar" at bounding box center [180, 89] width 94 height 9
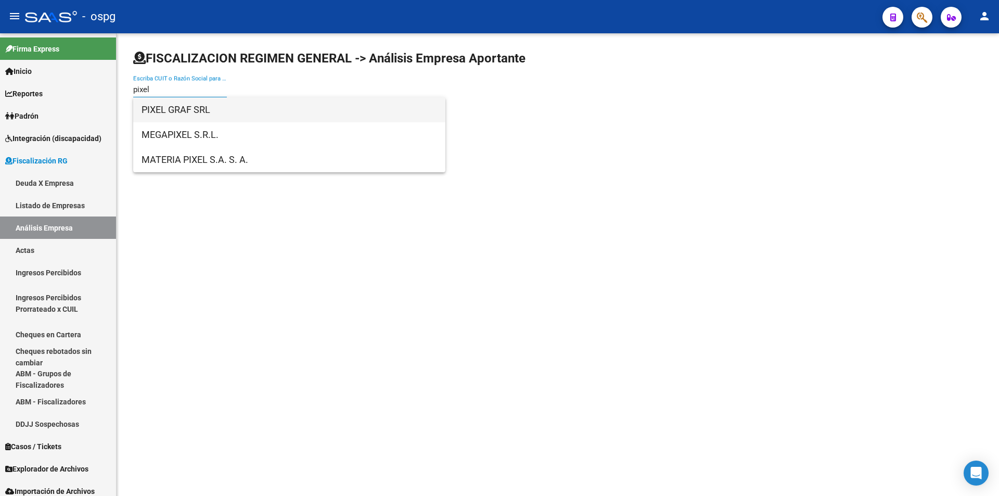
type input "pixel"
click at [206, 106] on span "PIXEL GRAF SRL" at bounding box center [288, 109] width 295 height 25
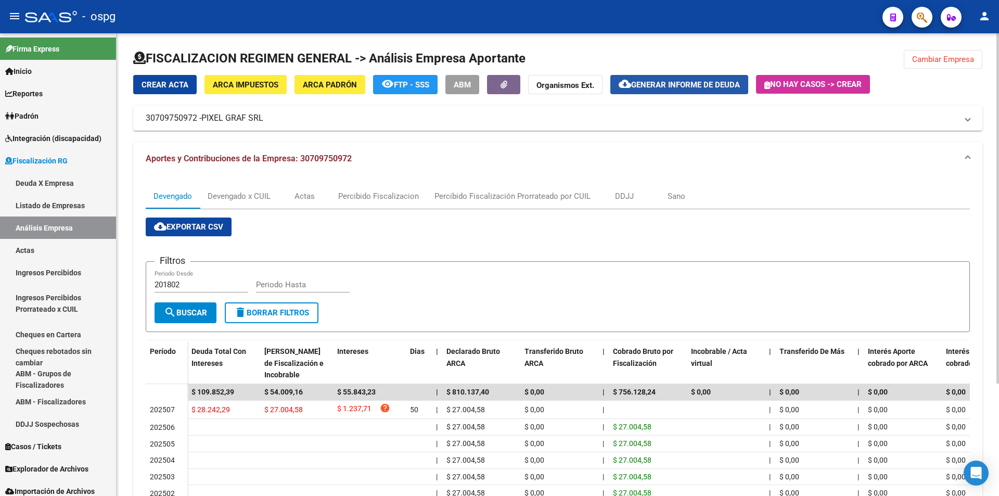
click at [699, 83] on span "Generar informe de deuda" at bounding box center [685, 84] width 109 height 9
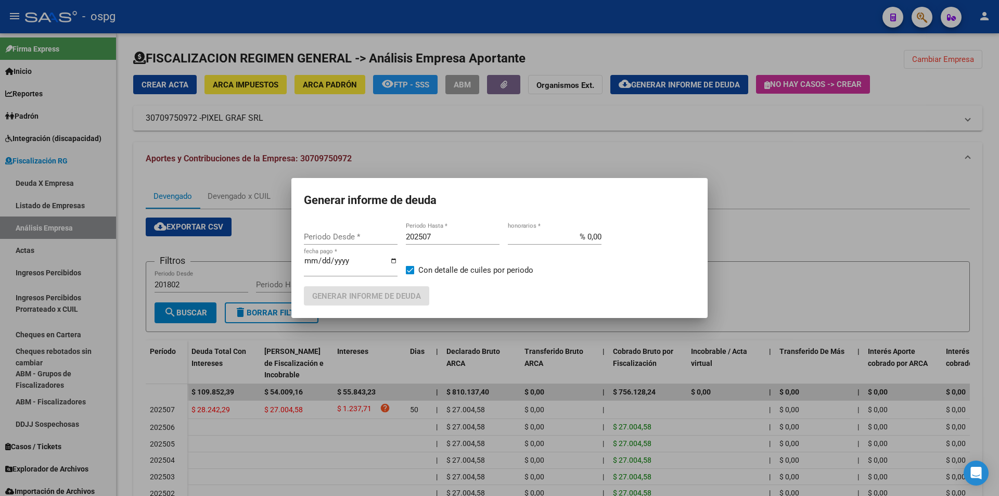
type input "202507"
click at [458, 233] on input "202507" at bounding box center [453, 236] width 94 height 9
type input "202509"
click at [397, 295] on span "Generar informe de deuda" at bounding box center [366, 295] width 109 height 9
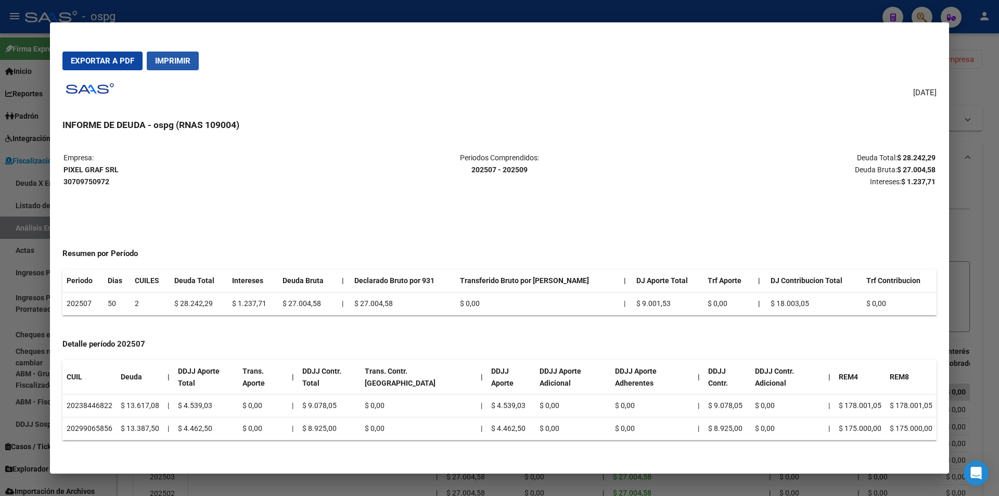
click at [183, 65] on span "Imprimir" at bounding box center [172, 60] width 35 height 9
click at [994, 196] on div at bounding box center [499, 248] width 999 height 496
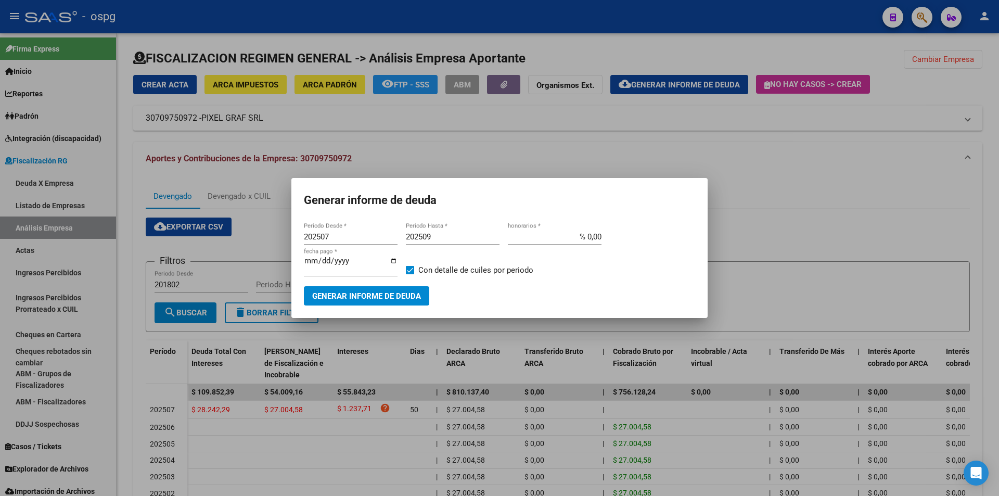
click at [801, 227] on div at bounding box center [499, 248] width 999 height 496
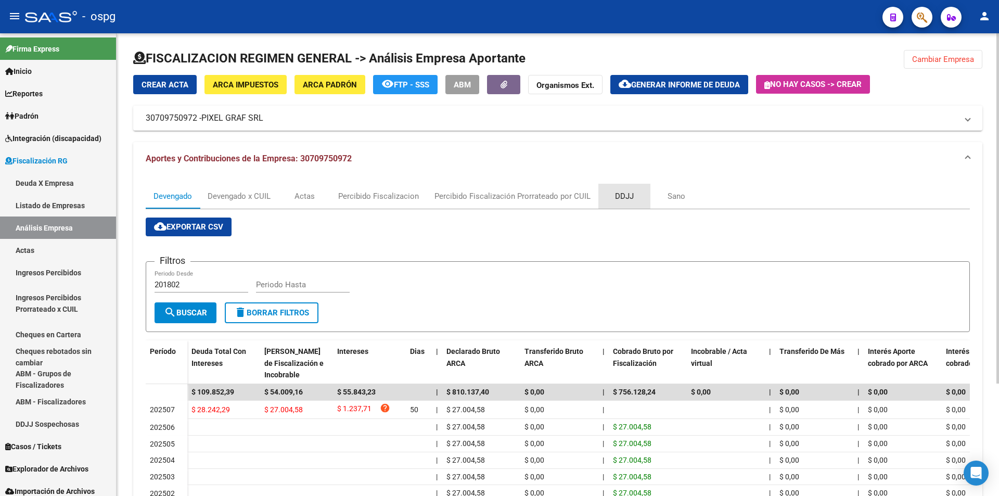
click at [617, 191] on div "DDJJ" at bounding box center [624, 195] width 19 height 11
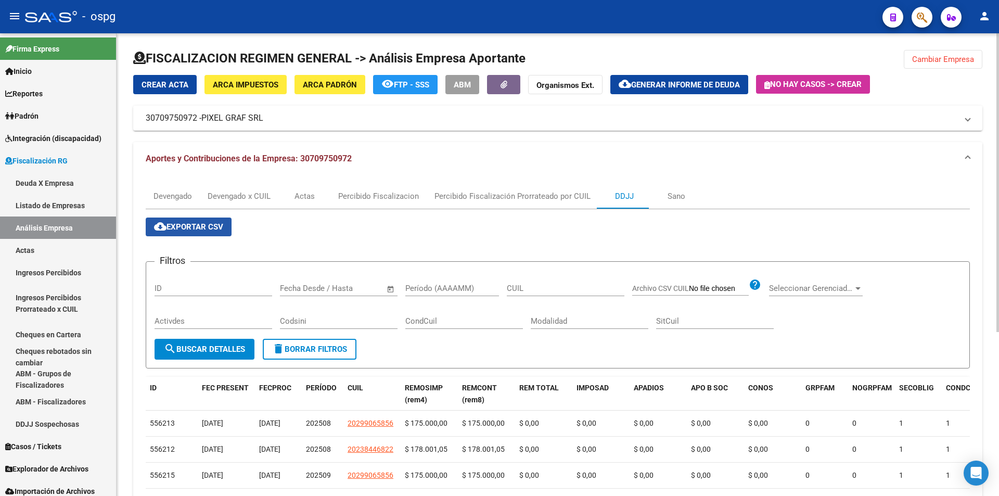
click at [191, 229] on span "cloud_download Exportar CSV" at bounding box center [188, 226] width 69 height 9
click at [445, 292] on input "Período (AAAAMM)" at bounding box center [452, 288] width 94 height 9
type input "202507"
click at [204, 347] on span "search Buscar Detalles" at bounding box center [204, 348] width 81 height 9
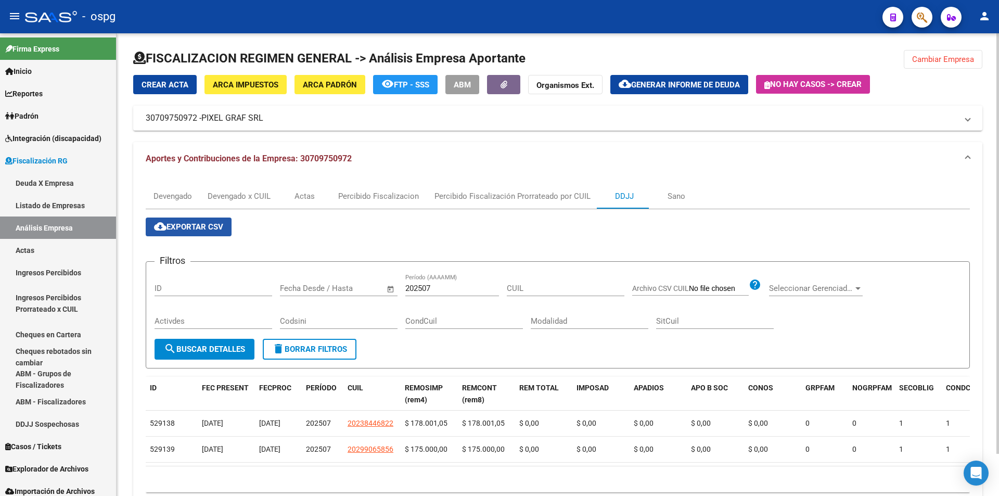
click at [208, 229] on span "cloud_download Exportar CSV" at bounding box center [188, 226] width 69 height 9
click at [622, 191] on div "DDJJ" at bounding box center [624, 195] width 19 height 11
click at [971, 65] on button "Cambiar Empresa" at bounding box center [943, 59] width 79 height 19
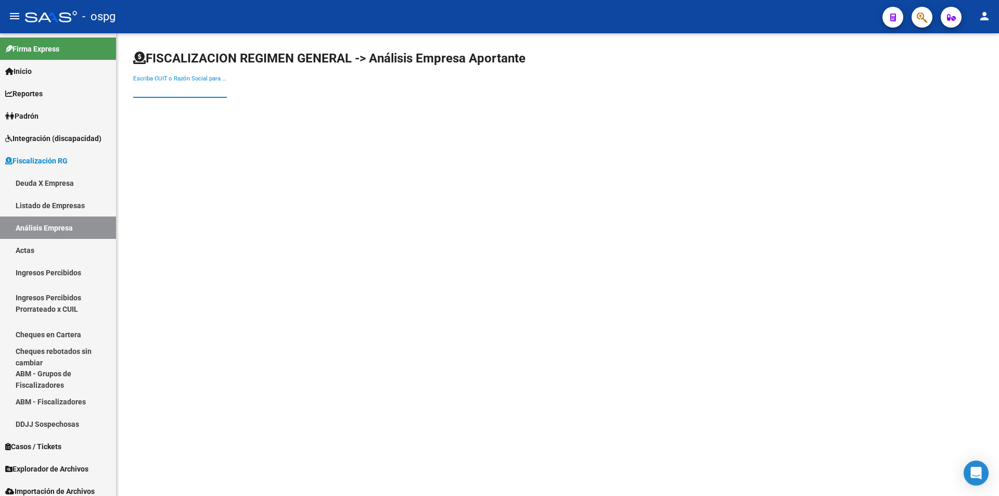
click at [170, 93] on input "Escriba CUIT o Razón Social para buscar" at bounding box center [180, 89] width 94 height 9
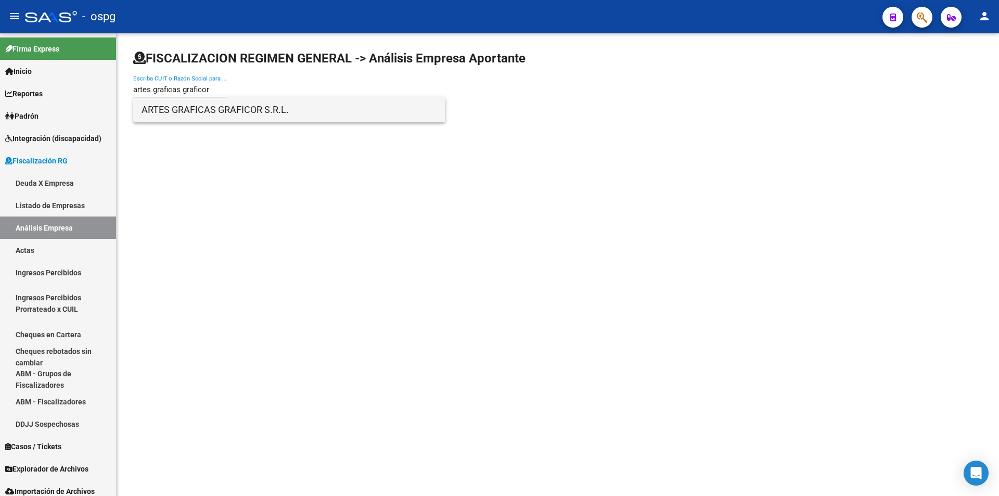
type input "artes graficas graficor"
click at [202, 106] on span "ARTES GRAFICAS GRAFICOR S.R.L." at bounding box center [288, 109] width 295 height 25
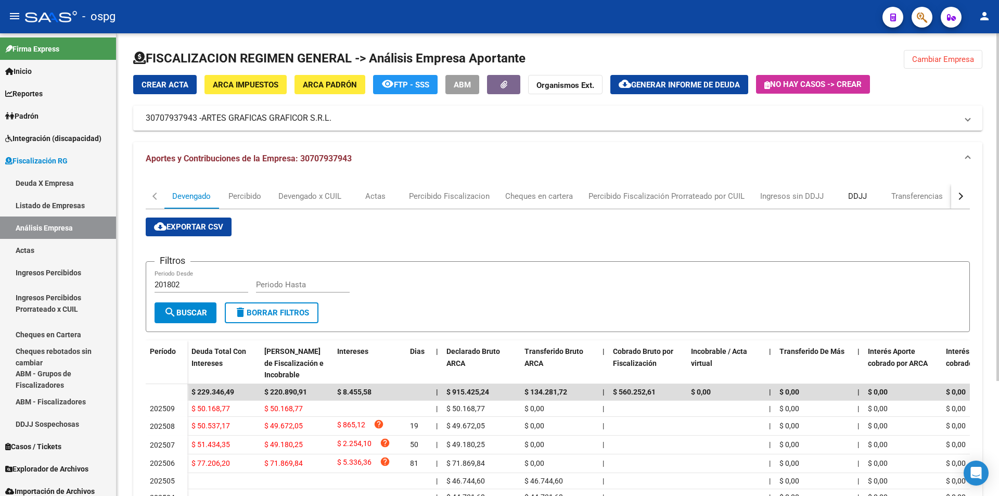
click at [849, 198] on div "DDJJ" at bounding box center [857, 195] width 19 height 11
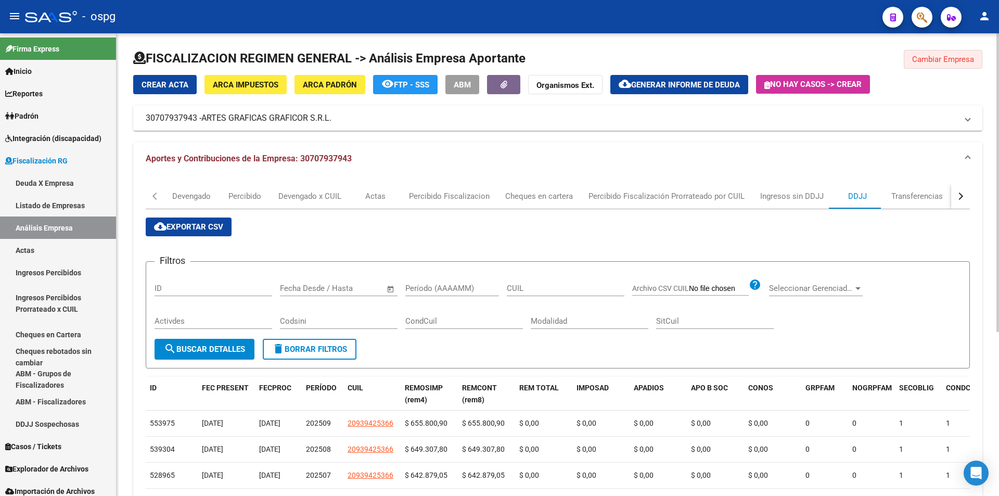
click at [941, 56] on span "Cambiar Empresa" at bounding box center [943, 59] width 62 height 9
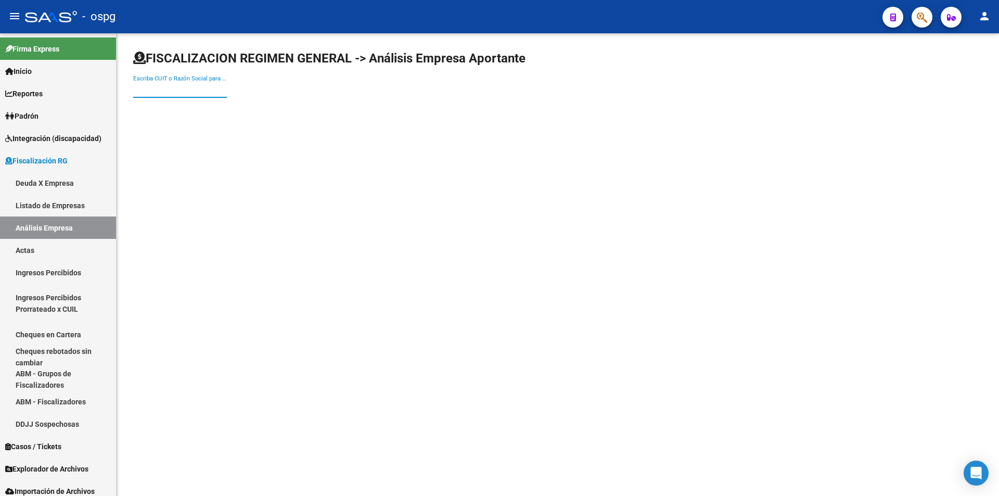
click at [164, 94] on input "Escriba CUIT o Razón Social para buscar" at bounding box center [180, 89] width 94 height 9
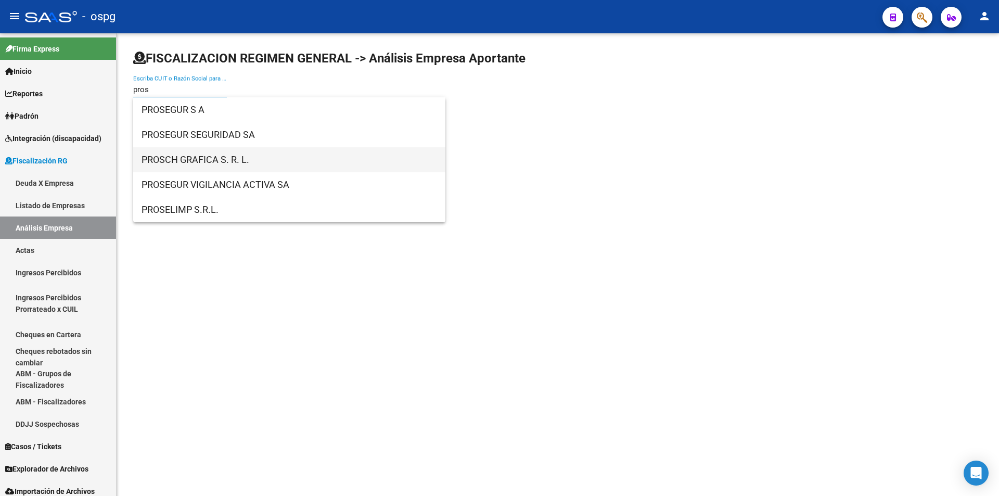
type input "pros"
click at [193, 157] on span "PROSCH GRAFICA S. R. L." at bounding box center [288, 159] width 295 height 25
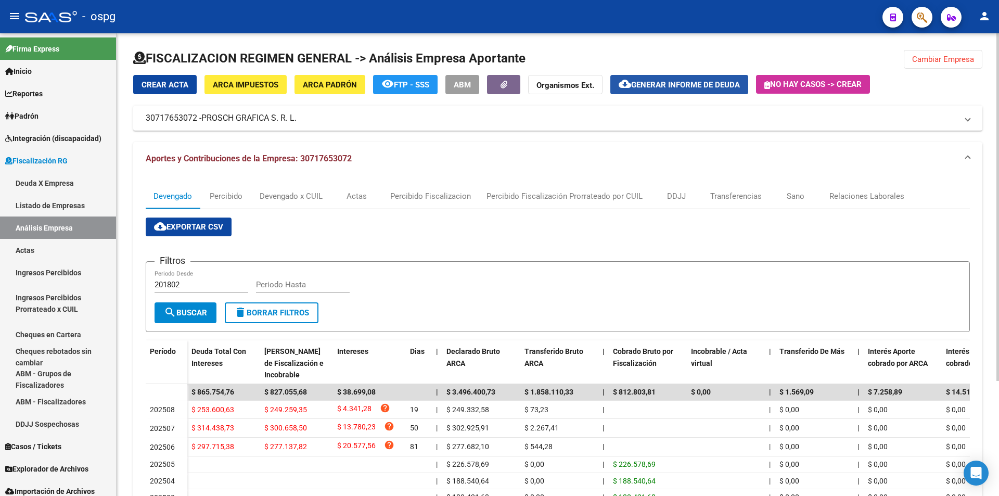
click at [695, 86] on span "Generar informe de deuda" at bounding box center [685, 84] width 109 height 9
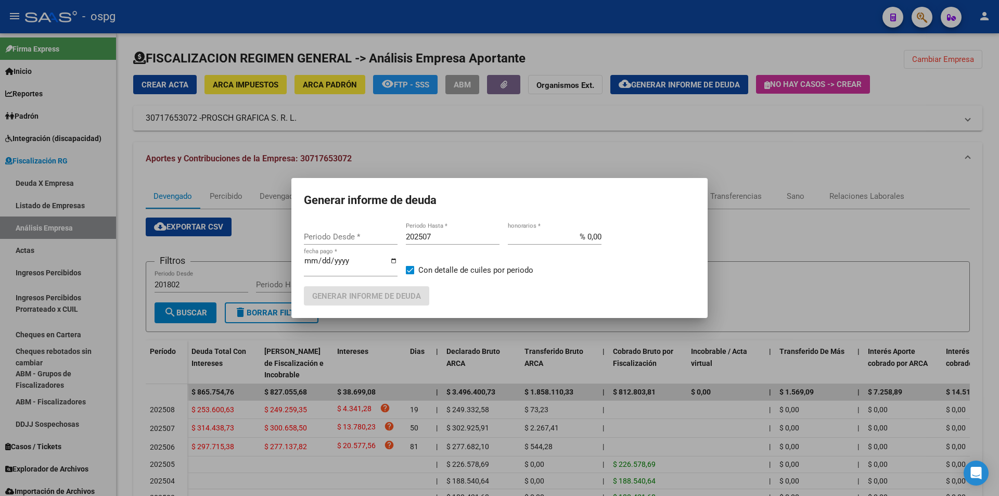
type input "202506"
click at [454, 235] on input "202507" at bounding box center [453, 236] width 94 height 9
type input "202508"
click at [410, 267] on span at bounding box center [410, 270] width 8 height 8
click at [410, 274] on input "Con detalle de cuiles por periodo" at bounding box center [409, 274] width 1 height 1
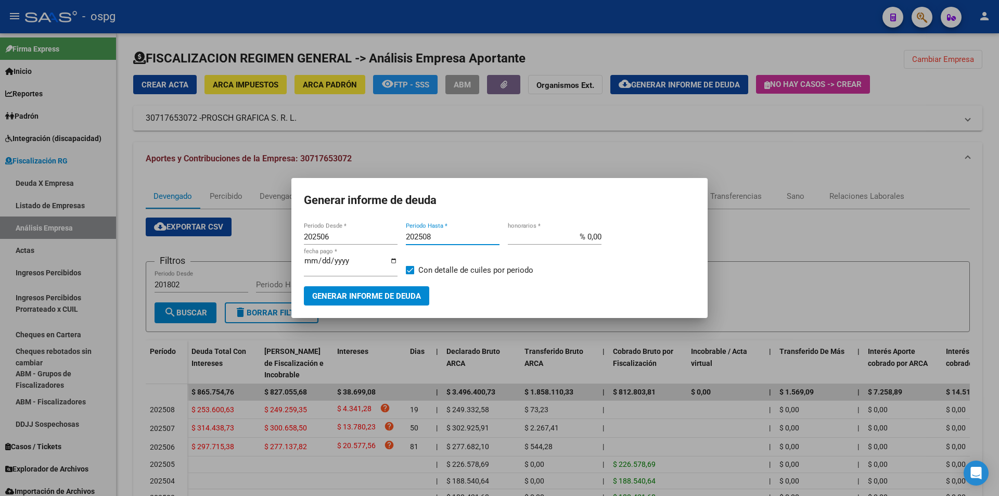
checkbox input "false"
click at [395, 293] on span "Generar informe de deuda" at bounding box center [366, 295] width 109 height 9
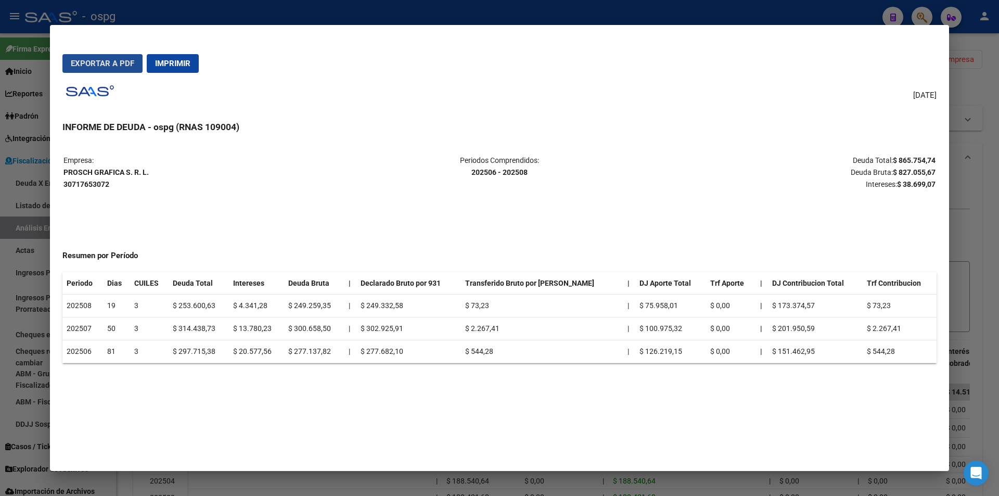
click at [102, 61] on span "Exportar a PDF" at bounding box center [102, 63] width 63 height 9
click at [990, 67] on div at bounding box center [499, 248] width 999 height 496
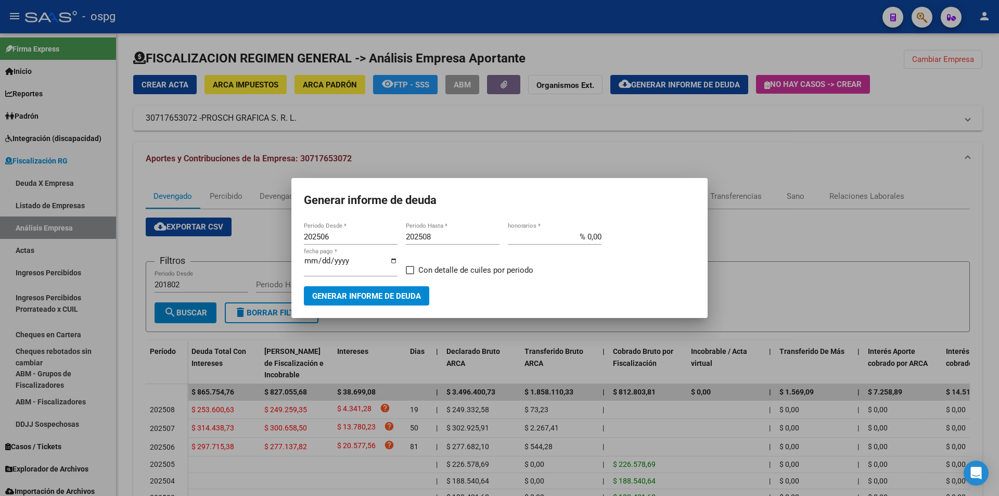
click at [976, 88] on div at bounding box center [499, 248] width 999 height 496
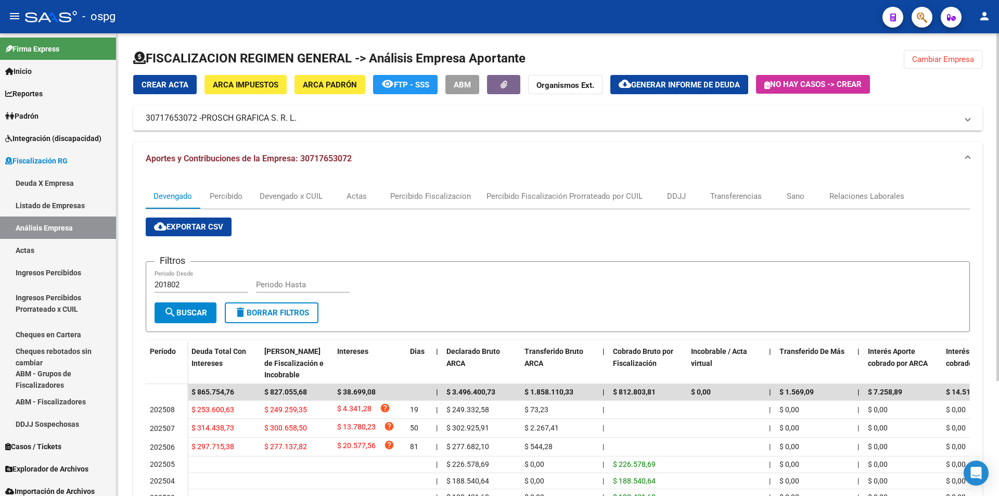
click at [956, 61] on span "Cambiar Empresa" at bounding box center [943, 59] width 62 height 9
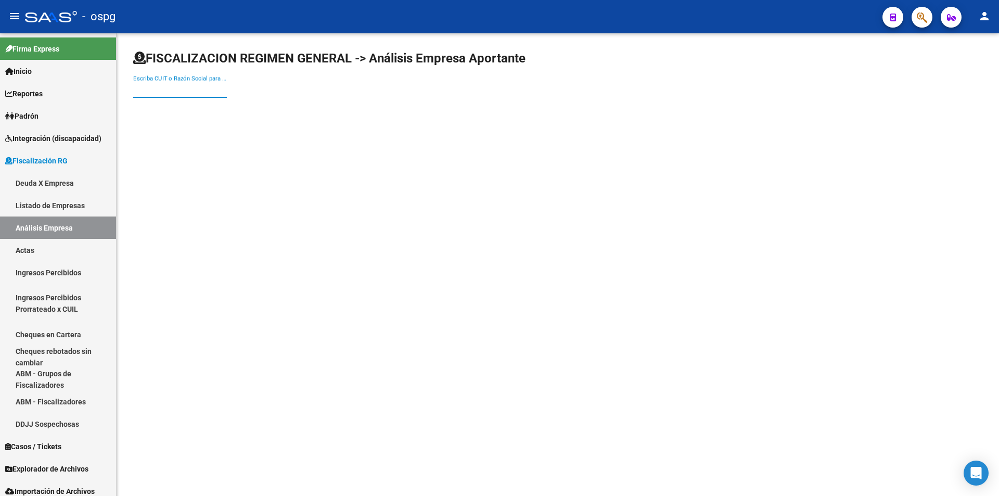
click at [187, 90] on input "Escriba CUIT o Razón Social para buscar" at bounding box center [180, 89] width 94 height 9
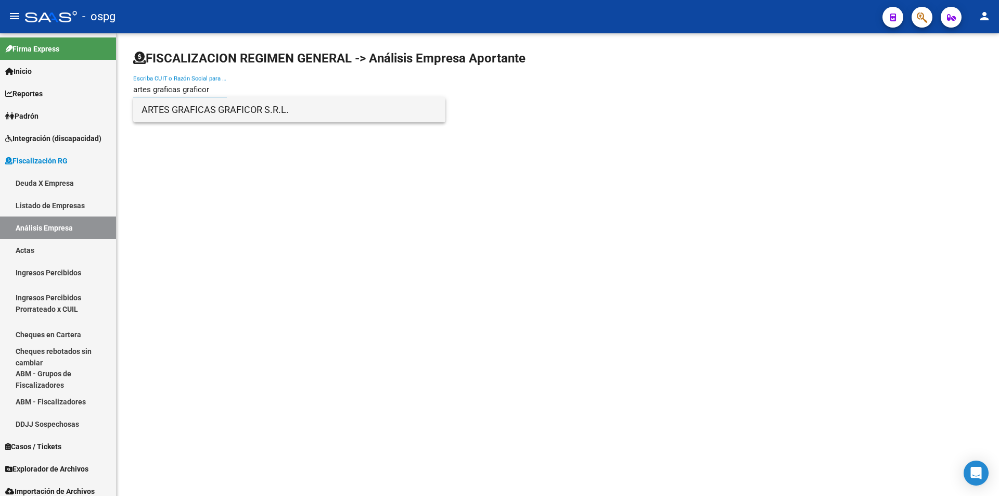
type input "artes graficas graficor"
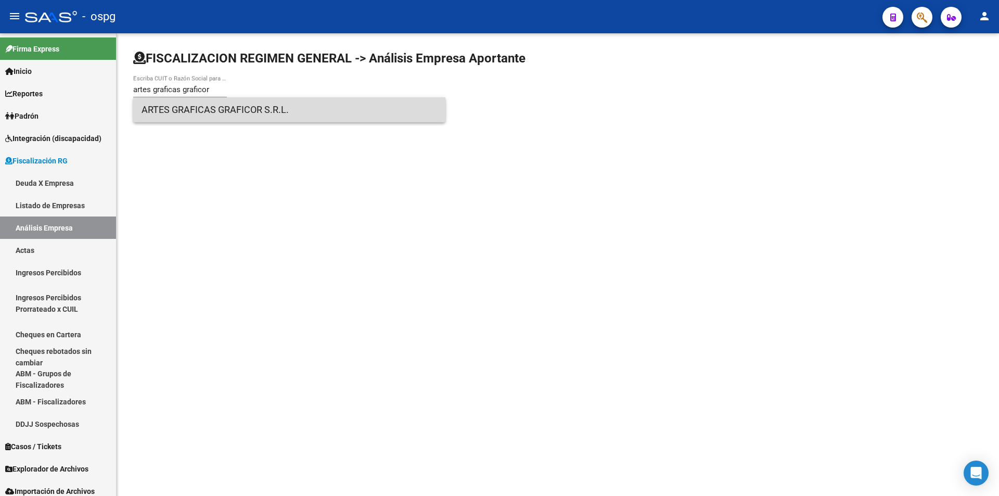
click at [257, 107] on span "ARTES GRAFICAS GRAFICOR S.R.L." at bounding box center [288, 109] width 295 height 25
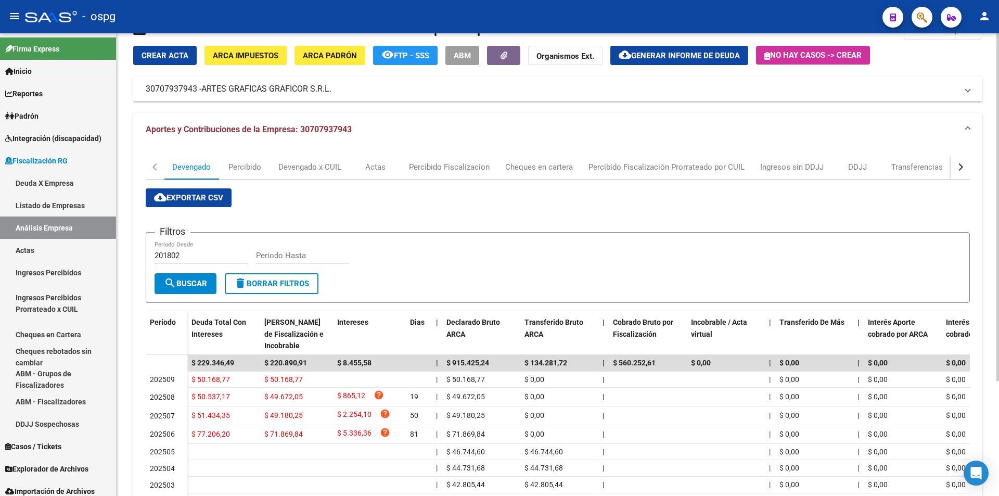
scroll to position [52, 0]
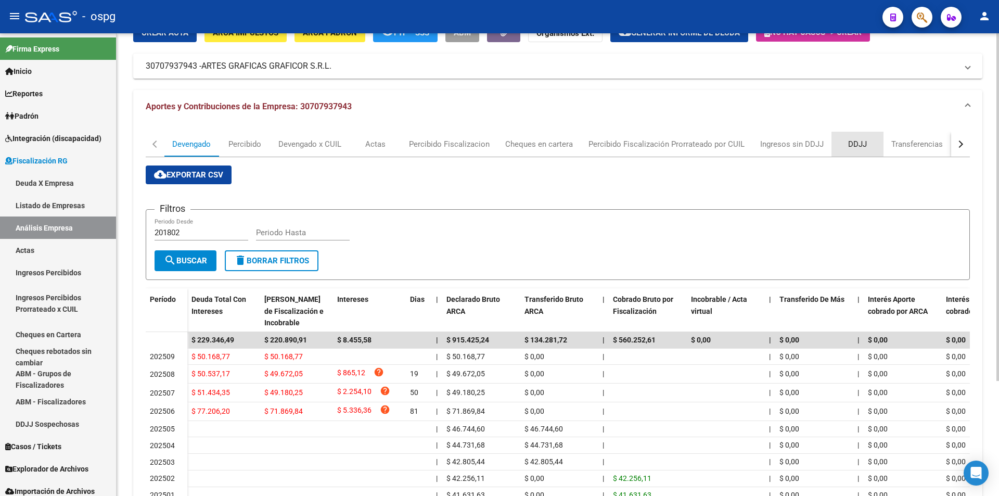
click at [852, 142] on div "DDJJ" at bounding box center [857, 143] width 19 height 11
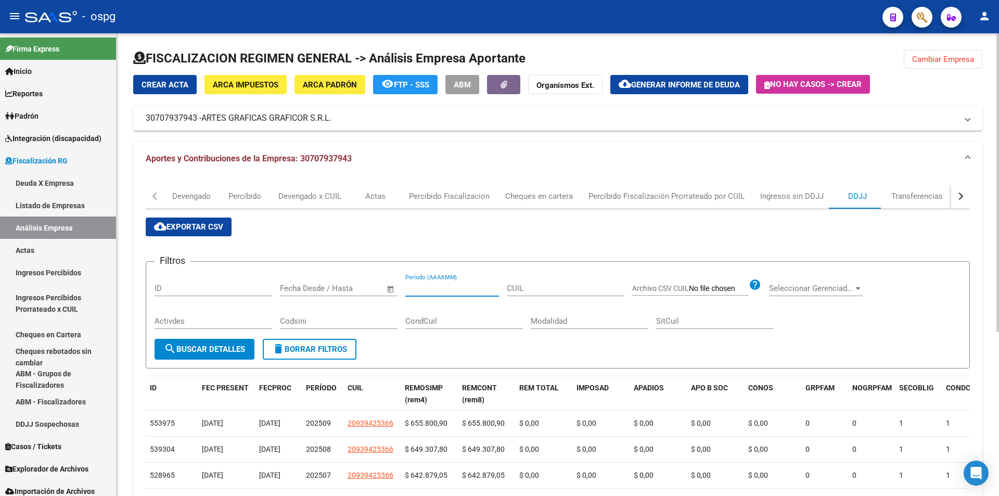
click at [463, 288] on input "Período (AAAAMM)" at bounding box center [452, 288] width 94 height 9
click at [214, 347] on span "search Buscar Detalles" at bounding box center [204, 348] width 81 height 9
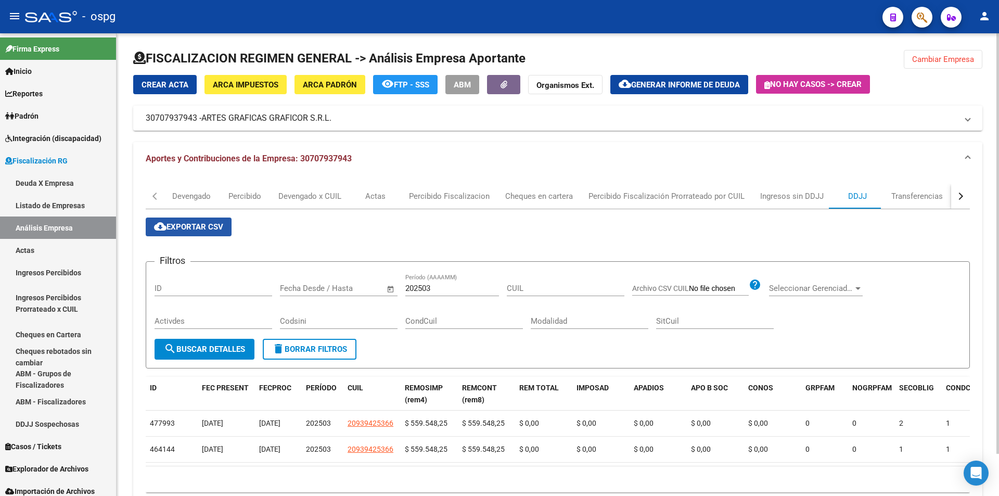
click at [184, 227] on span "cloud_download Exportar CSV" at bounding box center [188, 226] width 69 height 9
click at [440, 288] on input "202503" at bounding box center [452, 288] width 94 height 9
click at [210, 347] on span "search Buscar Detalles" at bounding box center [204, 348] width 81 height 9
click at [202, 226] on span "cloud_download Exportar CSV" at bounding box center [188, 226] width 69 height 9
click at [435, 284] on input "202504" at bounding box center [452, 288] width 94 height 9
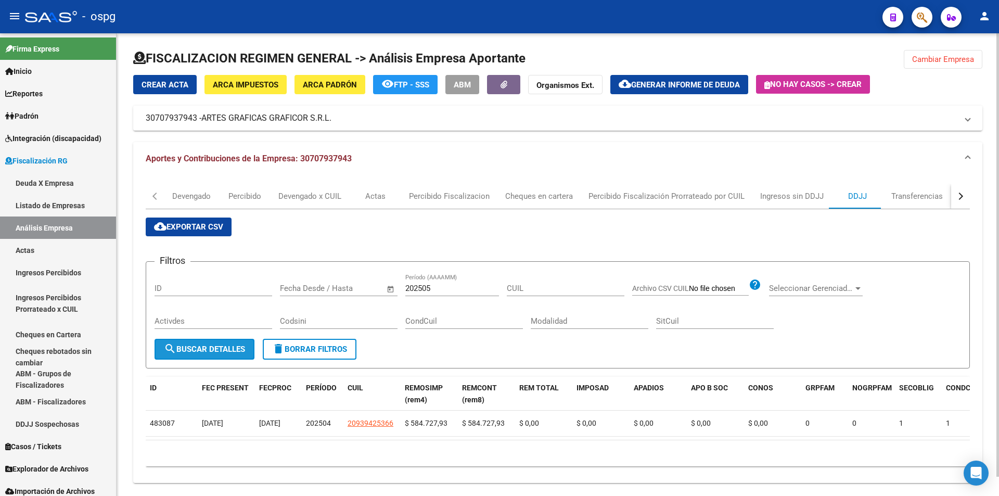
click at [210, 356] on button "search Buscar Detalles" at bounding box center [204, 349] width 100 height 21
click at [208, 230] on span "cloud_download Exportar CSV" at bounding box center [188, 226] width 69 height 9
click at [436, 283] on div "202505 Período (AAAAMM)" at bounding box center [452, 285] width 94 height 22
click at [223, 348] on span "search Buscar Detalles" at bounding box center [204, 348] width 81 height 9
click at [185, 221] on button "cloud_download Exportar CSV" at bounding box center [189, 226] width 86 height 19
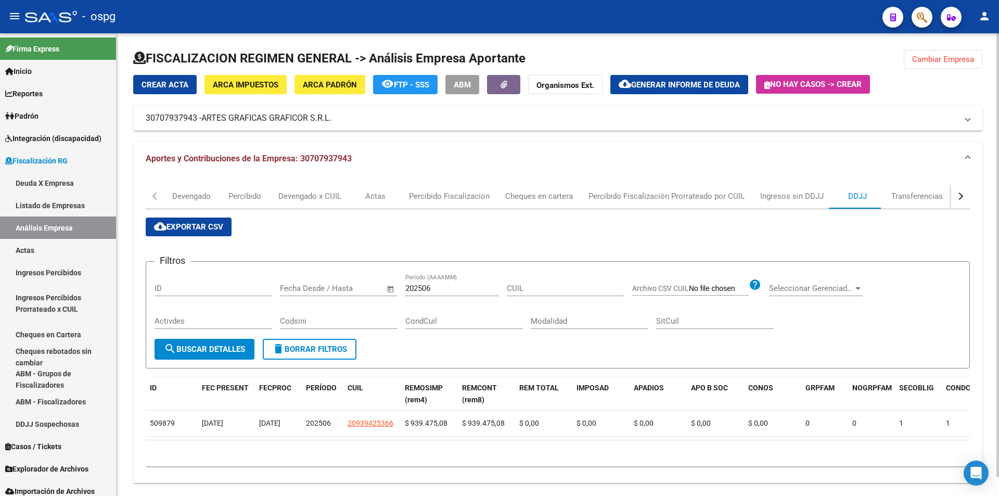
click at [449, 289] on input "202506" at bounding box center [452, 288] width 94 height 9
click at [237, 347] on span "search Buscar Detalles" at bounding box center [204, 348] width 81 height 9
click at [197, 229] on span "cloud_download Exportar CSV" at bounding box center [188, 226] width 69 height 9
click at [446, 286] on input "202507" at bounding box center [452, 288] width 94 height 9
click at [188, 350] on span "search Buscar Detalles" at bounding box center [204, 348] width 81 height 9
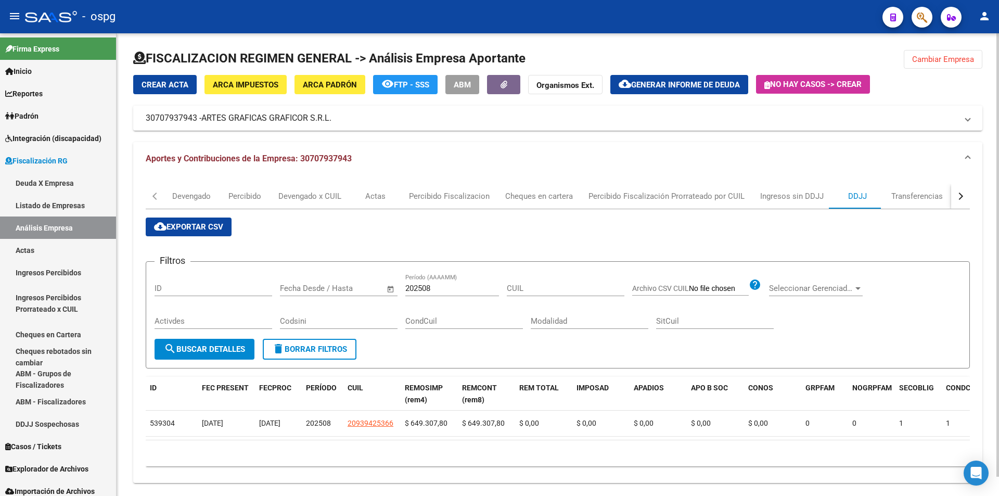
click at [196, 225] on span "cloud_download Exportar CSV" at bounding box center [188, 226] width 69 height 9
click at [449, 288] on input "202508" at bounding box center [452, 288] width 94 height 9
type input "202509"
click at [217, 346] on span "search Buscar Detalles" at bounding box center [204, 348] width 81 height 9
click at [194, 236] on button "cloud_download Exportar CSV" at bounding box center [189, 226] width 86 height 19
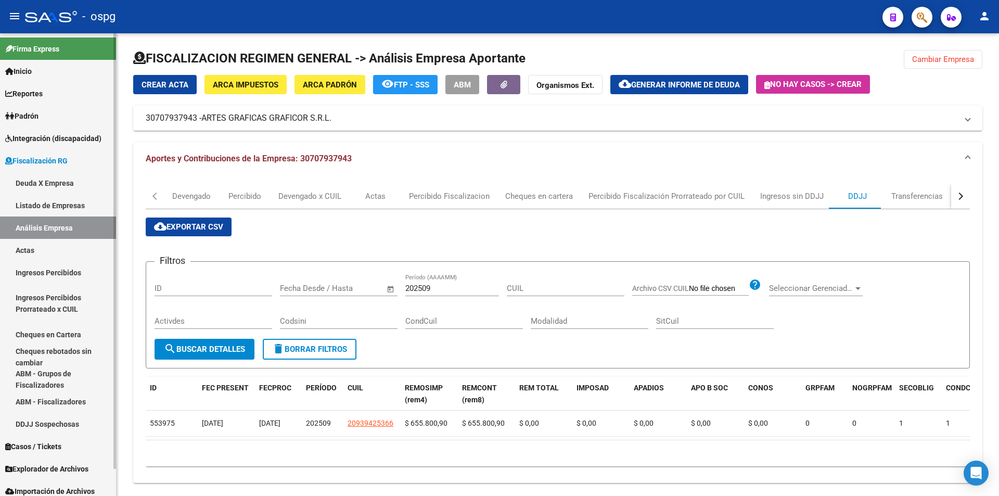
click at [46, 220] on link "Análisis Empresa" at bounding box center [58, 227] width 116 height 22
